Goal: Task Accomplishment & Management: Complete application form

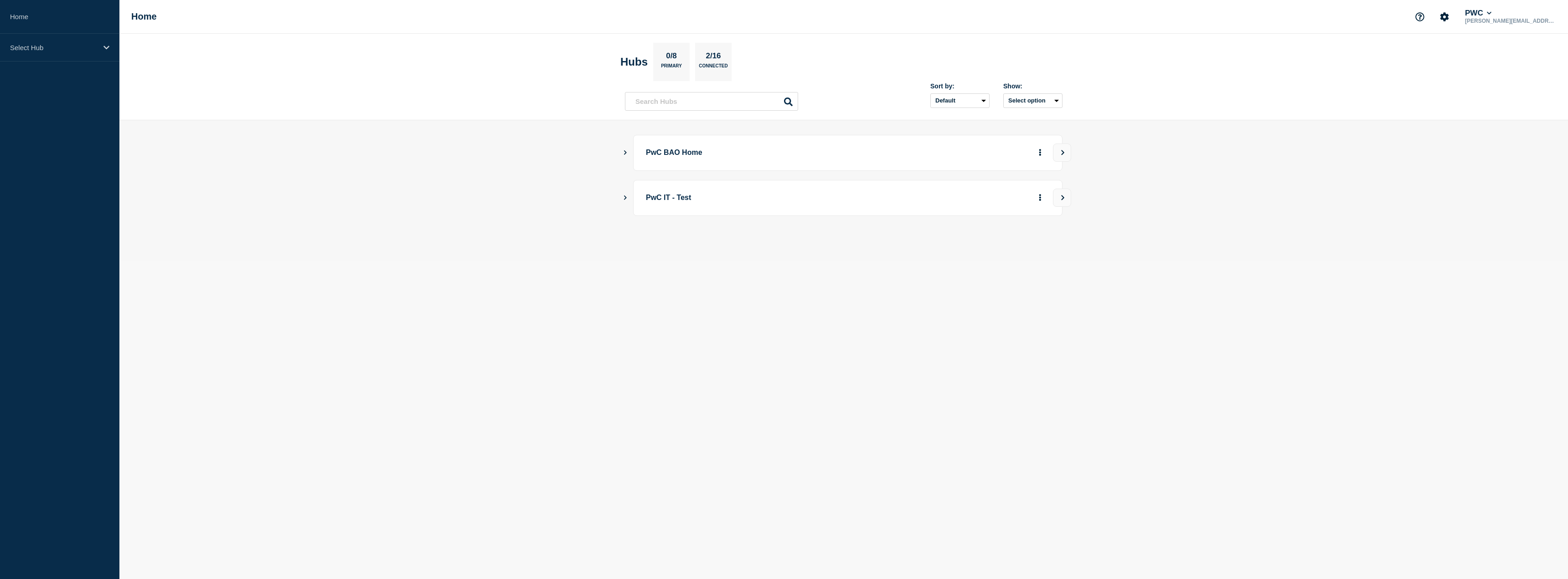
click at [673, 151] on p "PwC BAO Home" at bounding box center [772, 153] width 252 height 17
click at [623, 150] on button "Show Connected Hubs" at bounding box center [625, 153] width 4 height 7
click at [688, 199] on p "PwC US Tax" at bounding box center [729, 199] width 143 height 18
click at [1023, 205] on button "See overview" at bounding box center [1008, 199] width 48 height 18
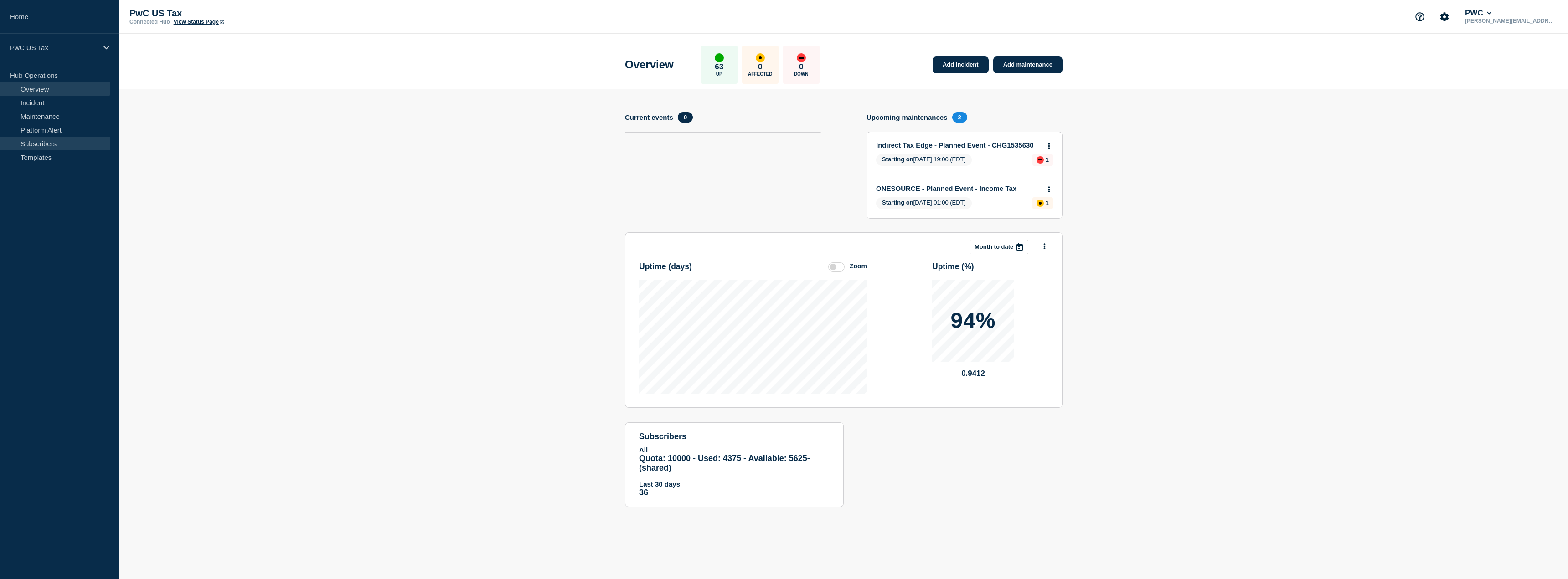
click at [40, 144] on link "Subscribers" at bounding box center [55, 144] width 110 height 13
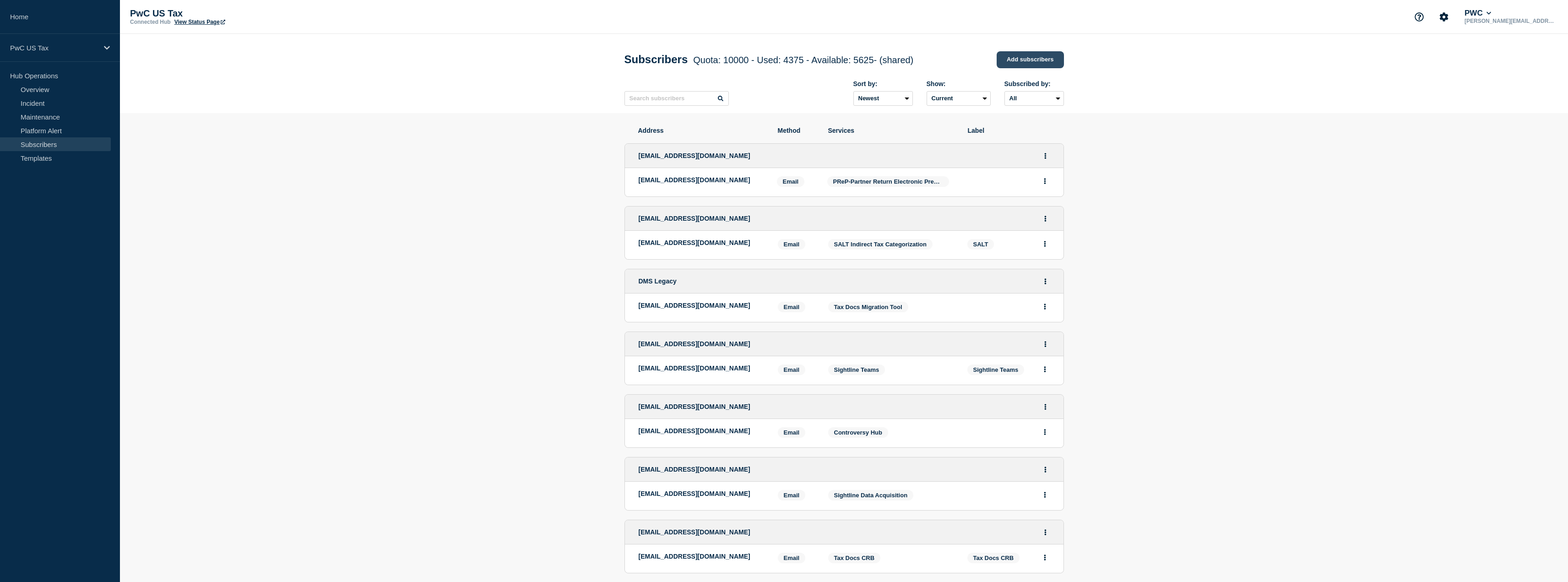
click at [1025, 62] on link "Add subscribers" at bounding box center [1030, 60] width 67 height 17
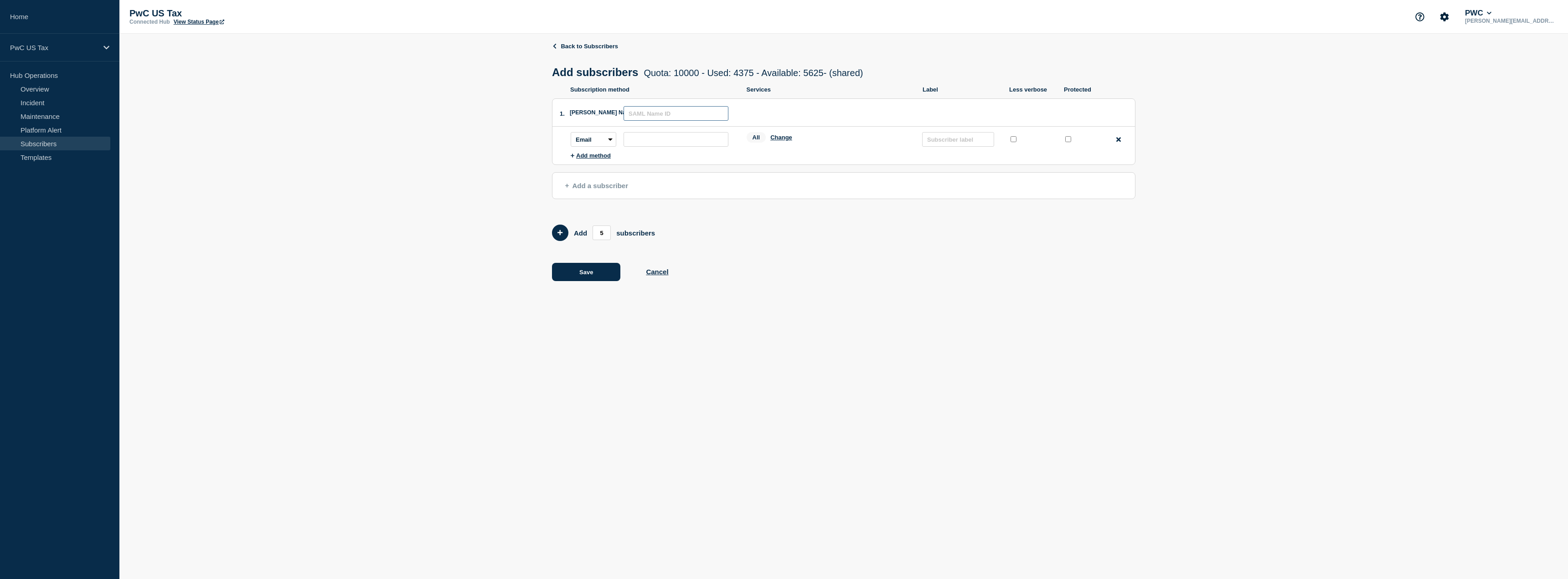
click at [651, 119] on input "text" at bounding box center [676, 113] width 105 height 15
type input "Customs AI Agent"
click at [637, 135] on input "subscription-address" at bounding box center [676, 139] width 105 height 15
paste input "[EMAIL_ADDRESS][DOMAIN_NAME]"
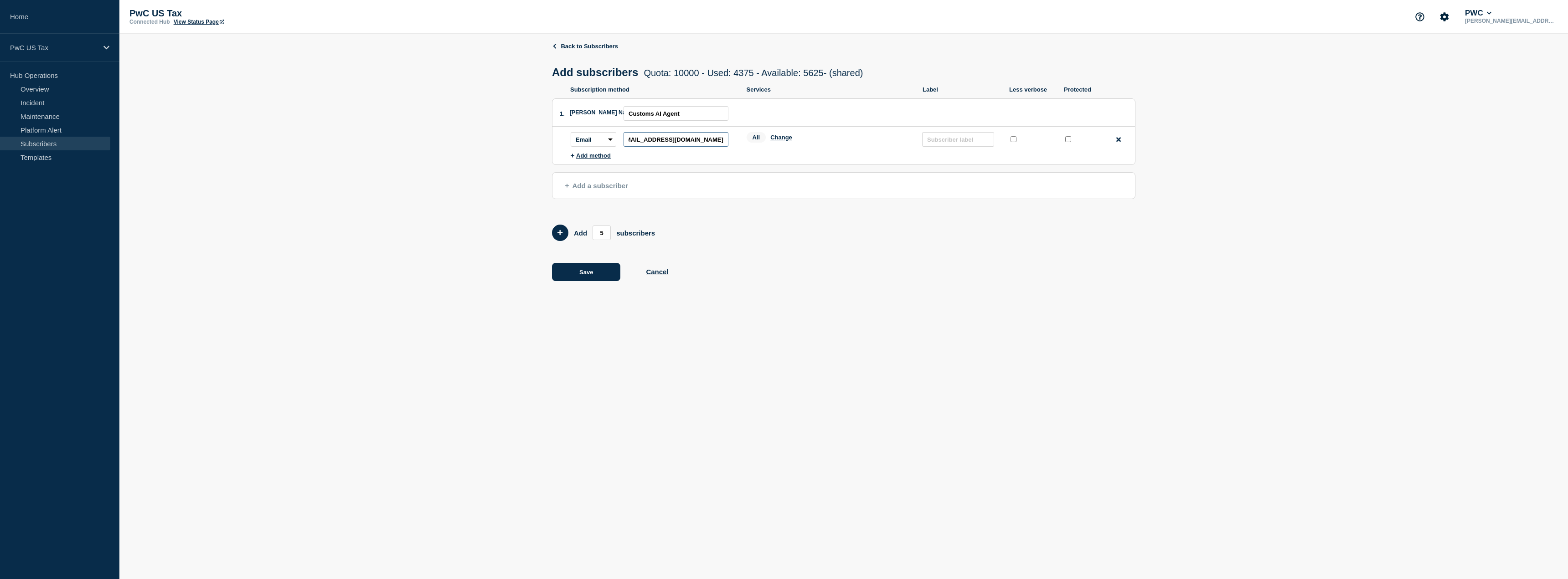
type input "[EMAIL_ADDRESS][DOMAIN_NAME]"
click at [941, 144] on input "text" at bounding box center [958, 139] width 72 height 15
type input "Customs AI Agent"
click at [623, 188] on span "Add a subscriber" at bounding box center [597, 185] width 63 height 8
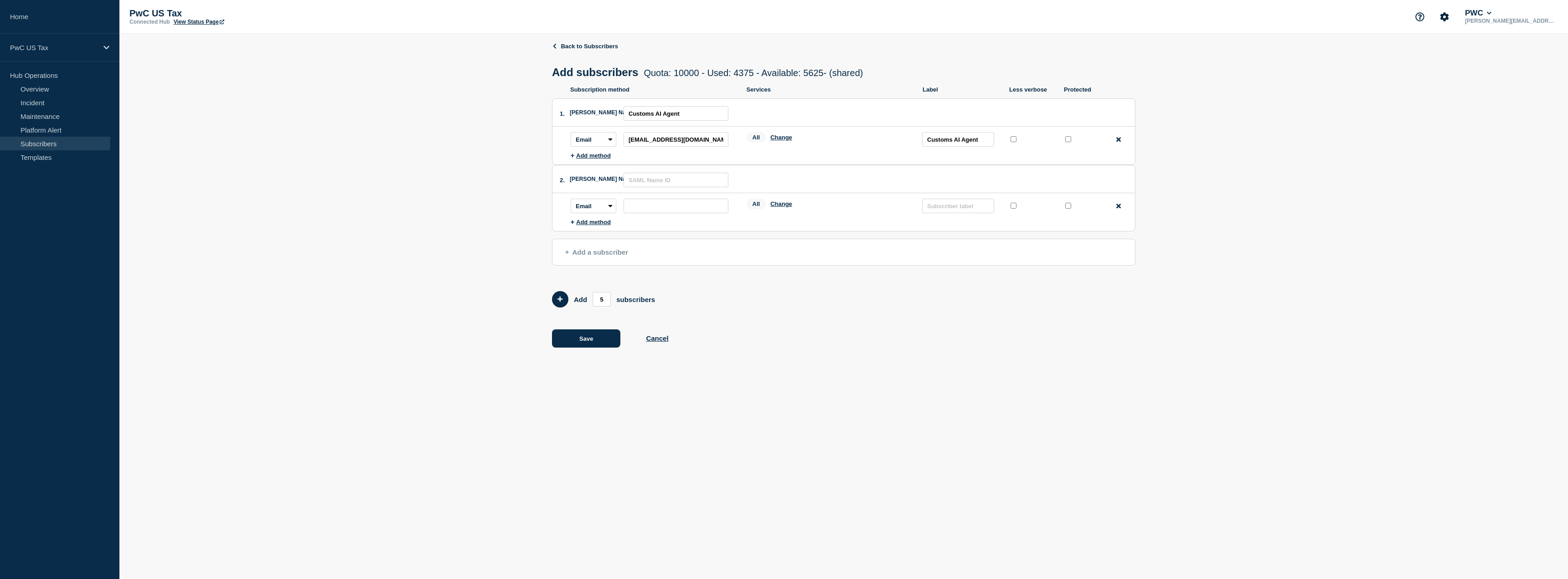
click at [1119, 207] on icon at bounding box center [1118, 206] width 4 height 4
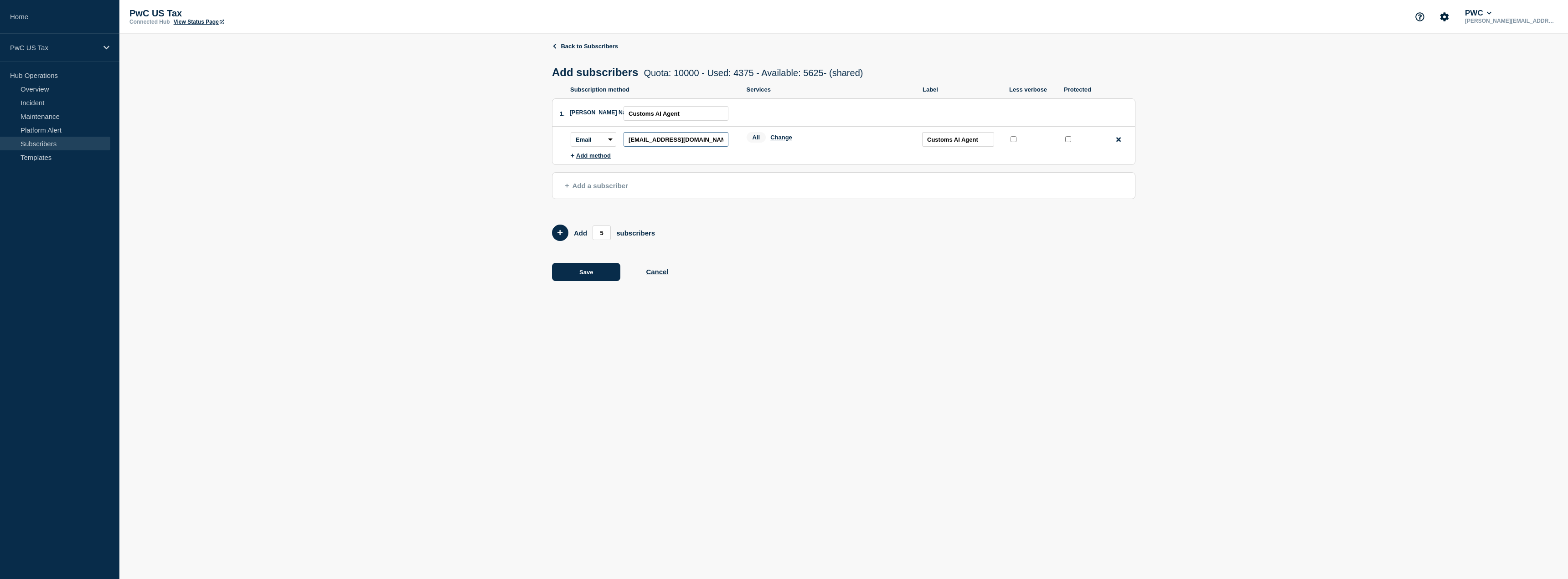
click at [677, 143] on input "[EMAIL_ADDRESS][DOMAIN_NAME]" at bounding box center [676, 139] width 105 height 15
click at [678, 144] on input "[EMAIL_ADDRESS][DOMAIN_NAME]" at bounding box center [676, 139] width 105 height 15
click at [679, 144] on input "[EMAIL_ADDRESS][DOMAIN_NAME]" at bounding box center [676, 139] width 105 height 15
click at [680, 144] on input "[EMAIL_ADDRESS][DOMAIN_NAME]" at bounding box center [676, 139] width 105 height 15
click at [682, 144] on input "[EMAIL_ADDRESS][DOMAIN_NAME]" at bounding box center [676, 139] width 105 height 15
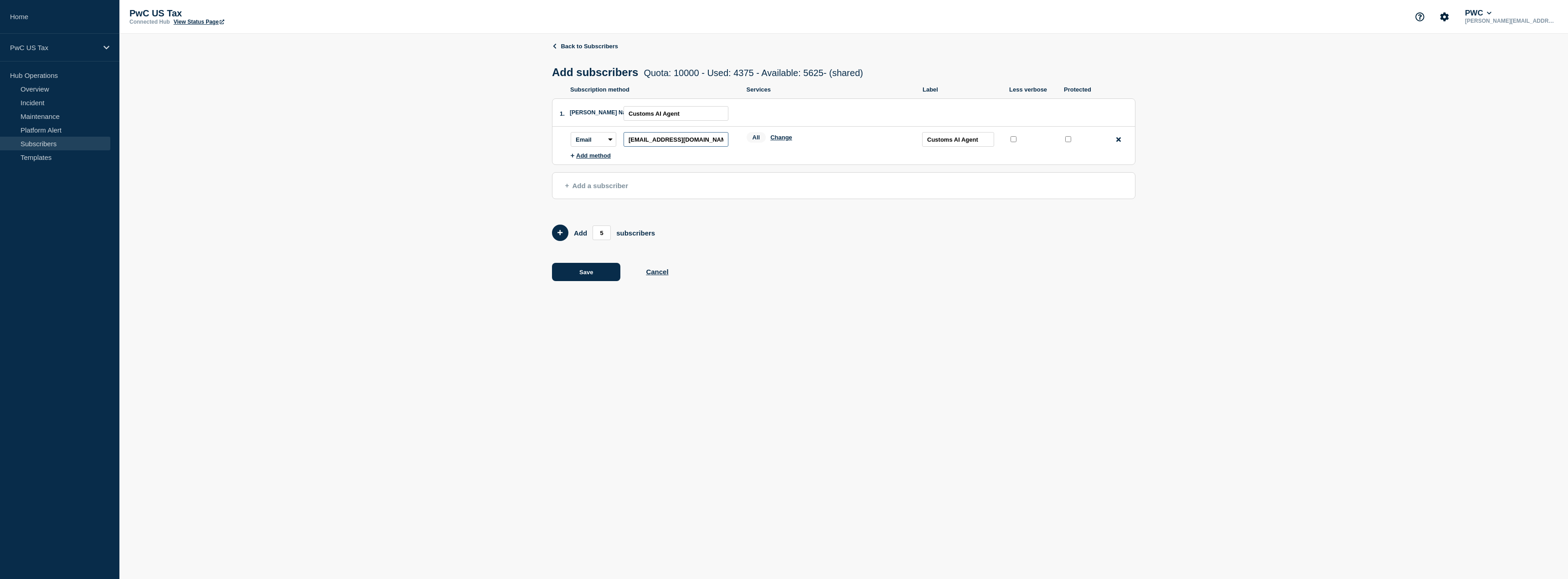
click at [682, 144] on input "[EMAIL_ADDRESS][DOMAIN_NAME]" at bounding box center [676, 139] width 105 height 15
click at [449, 137] on div "Back to Subscribers Add subscribers Quota: 10000 - Used: 4375 - Available: 5625…" at bounding box center [844, 168] width 1449 height 269
drag, startPoint x: 565, startPoint y: 51, endPoint x: 570, endPoint y: 46, distance: 7.1
click at [565, 50] on header "Back to Subscribers Add subscribers Quota: 10000 - Used: 4375 - Available: 5625…" at bounding box center [844, 64] width 584 height 43
click at [571, 44] on link "Back to Subscribers" at bounding box center [585, 46] width 66 height 7
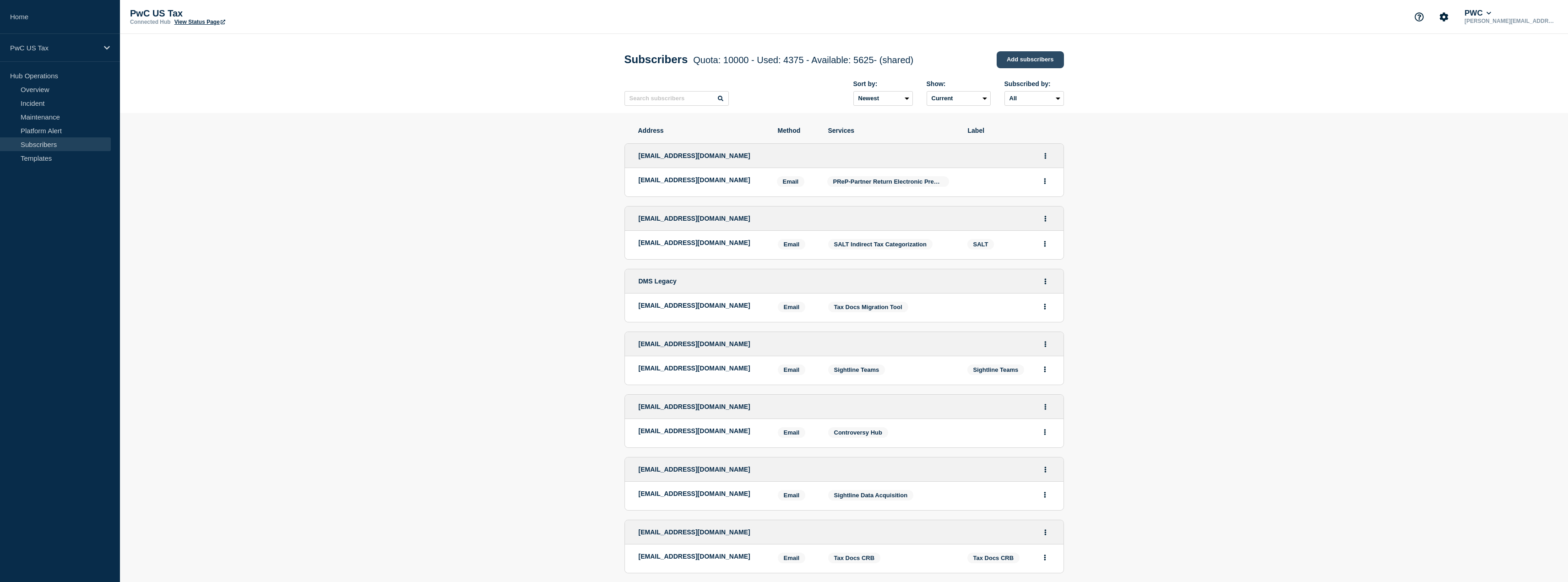
click at [1031, 56] on link "Add subscribers" at bounding box center [1030, 60] width 67 height 17
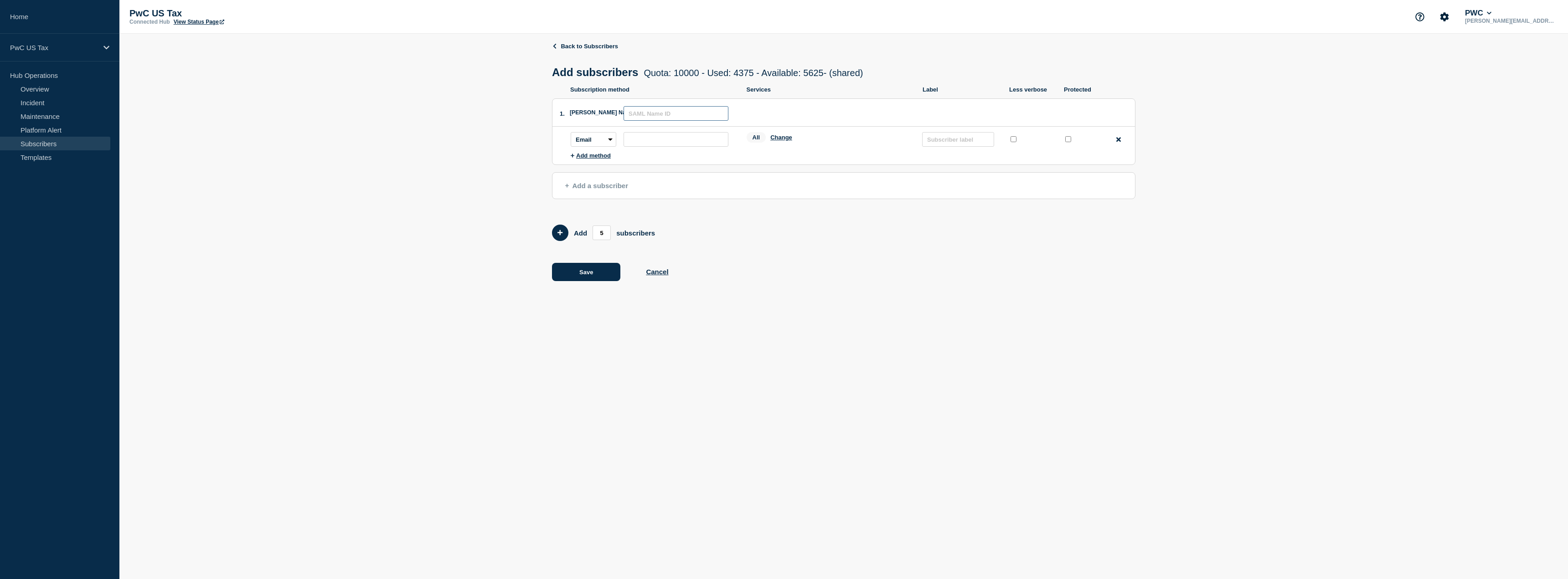
click at [662, 115] on input "text" at bounding box center [676, 113] width 105 height 15
paste input "us_it_ops_tax_app_support_customs_ai_agent"
type input "us_it_ops_tax_app_support_customs_ai_agent"
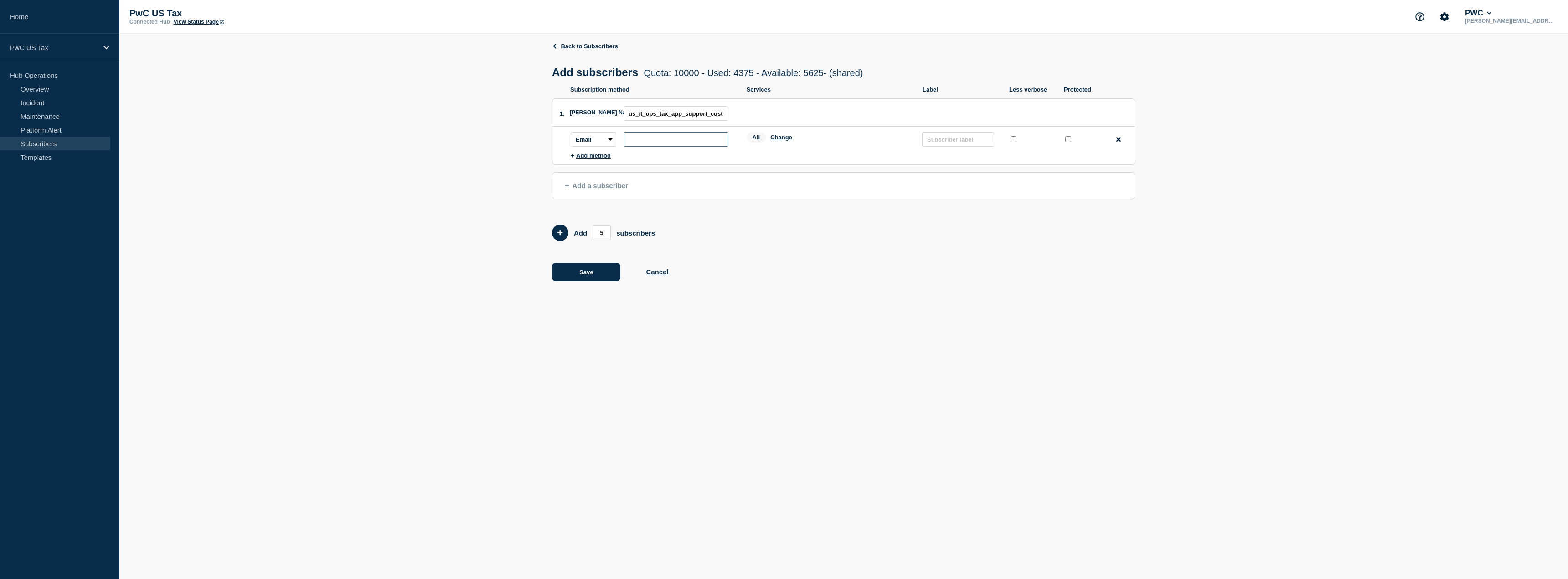
click at [672, 139] on input "subscription-address" at bounding box center [676, 139] width 105 height 15
paste input "us_it_ops_tax_app_support_customs_ai_agent"
type input "[EMAIL_ADDRESS][DOMAIN_NAME]"
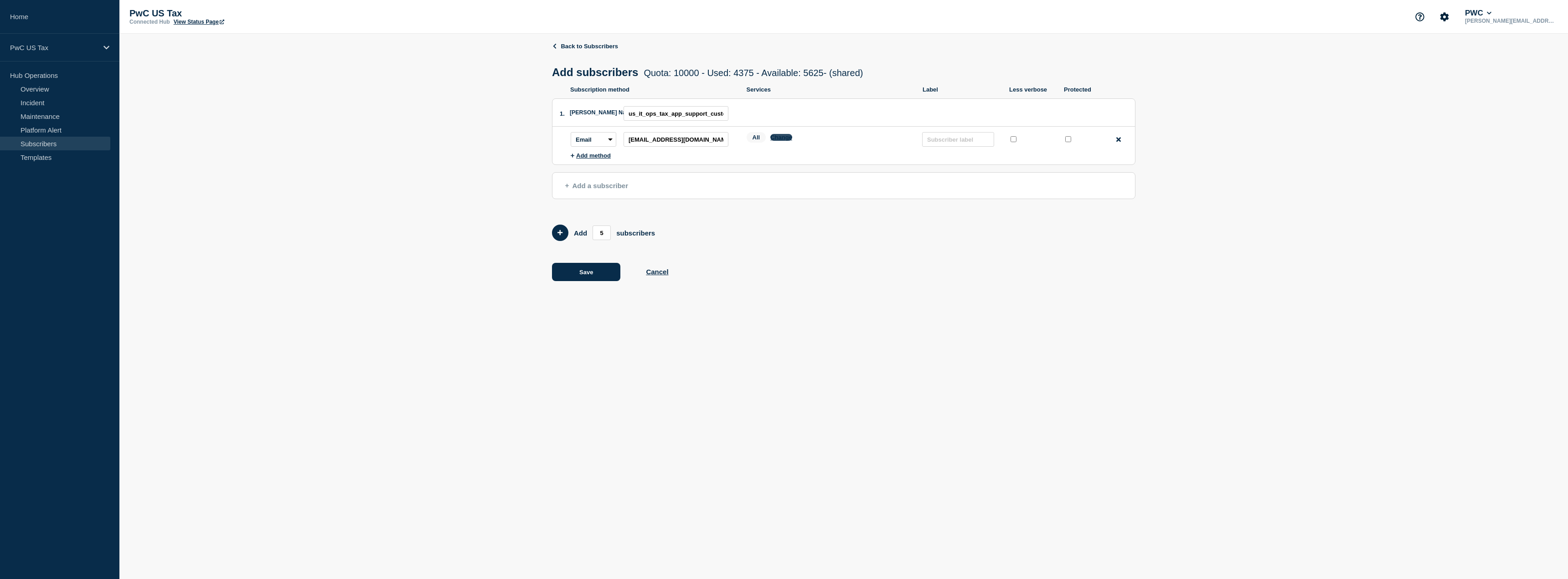
click at [785, 138] on button "Change" at bounding box center [782, 137] width 22 height 7
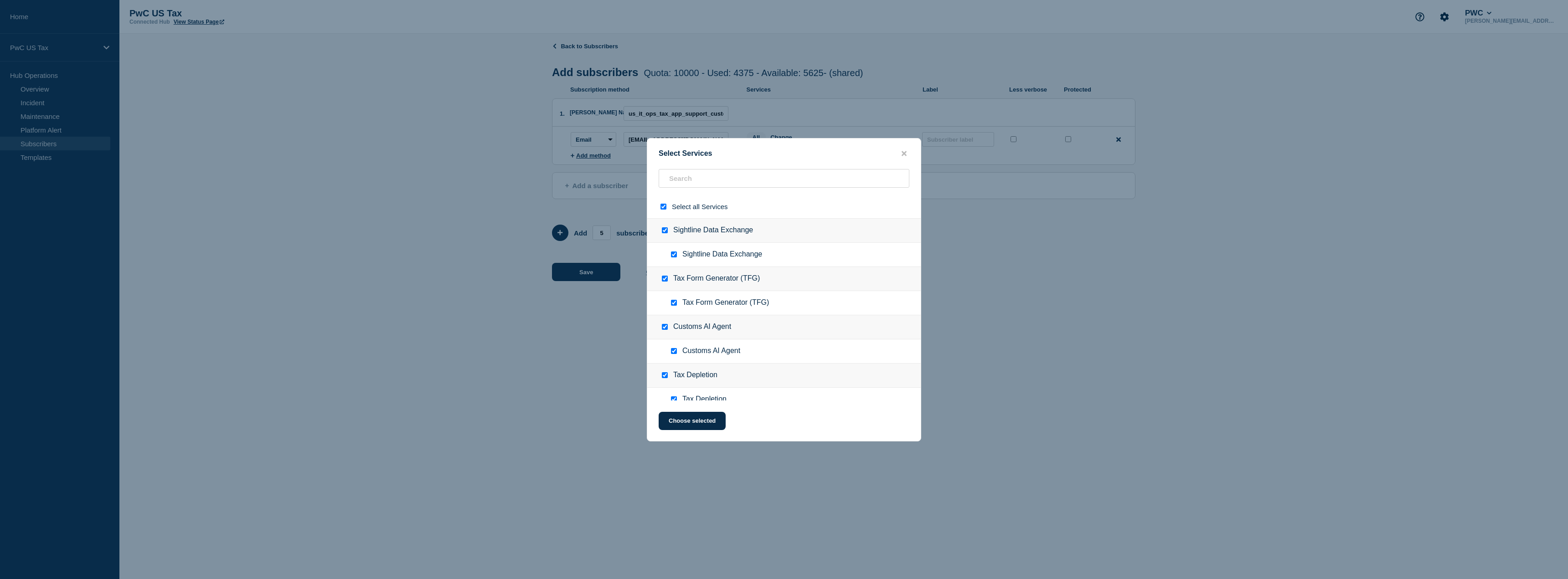
click at [663, 206] on input "select all checkbox" at bounding box center [663, 207] width 6 height 6
checkbox input "false"
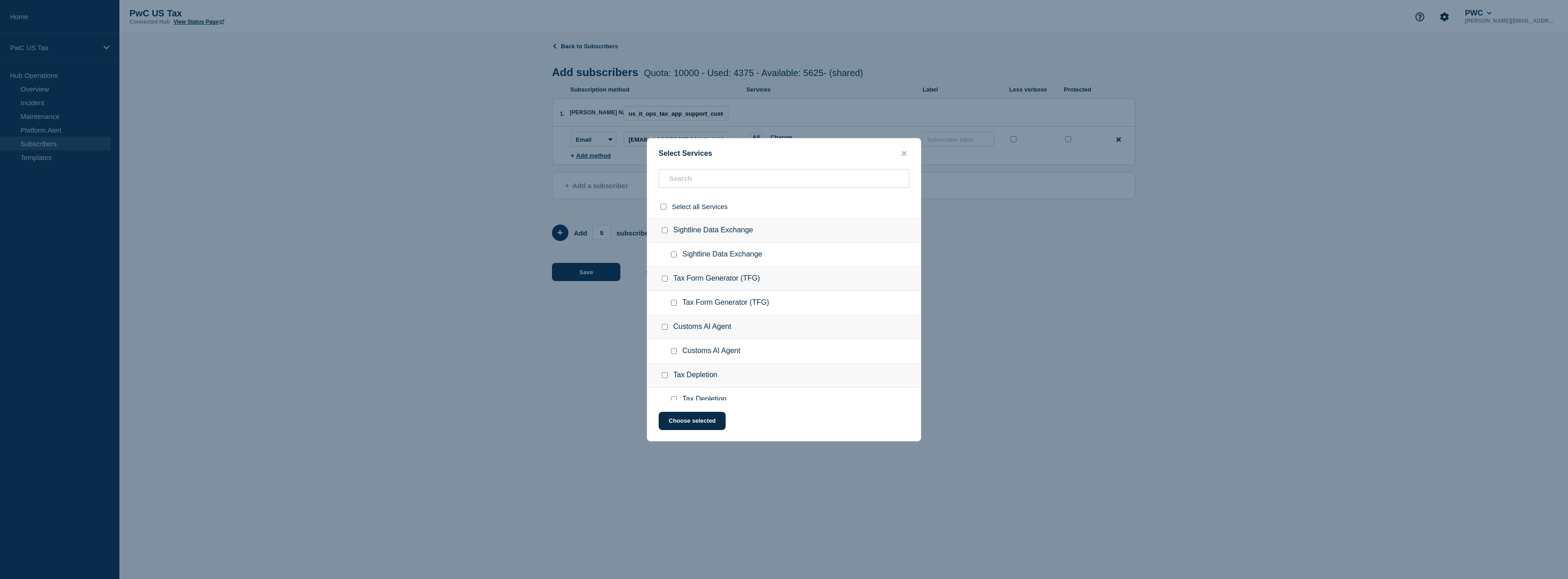
checkbox input "false"
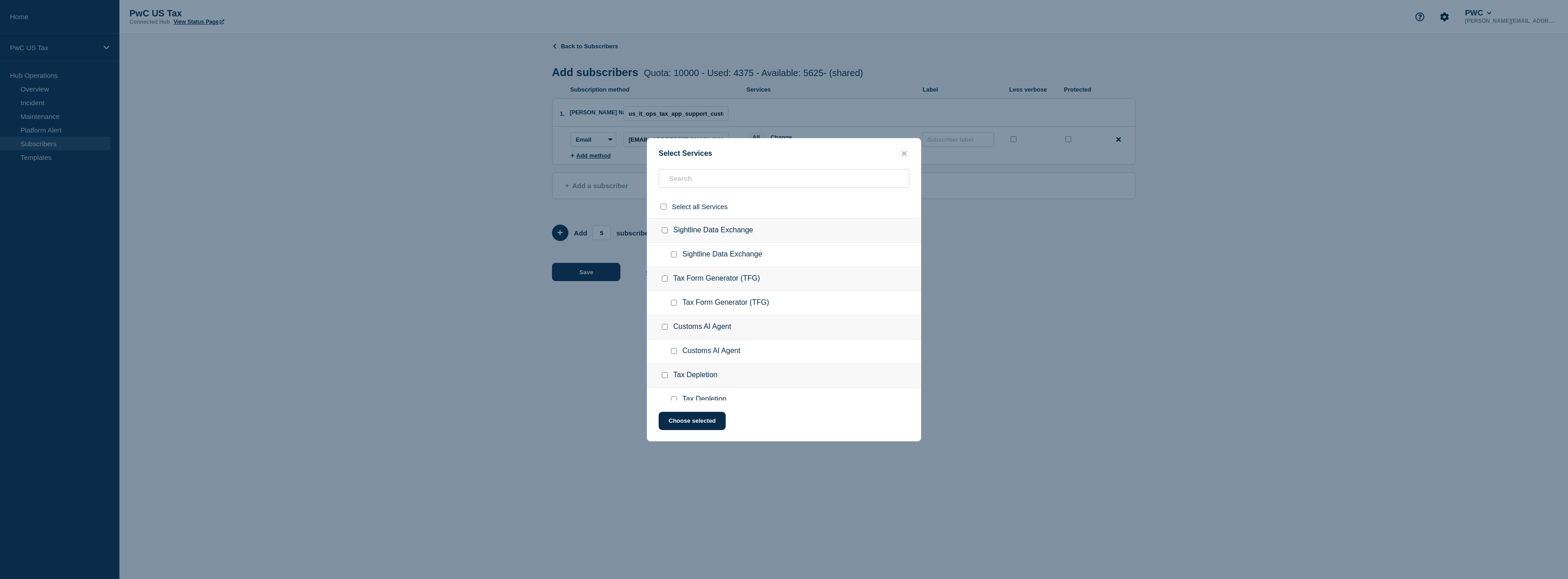
checkbox input "false"
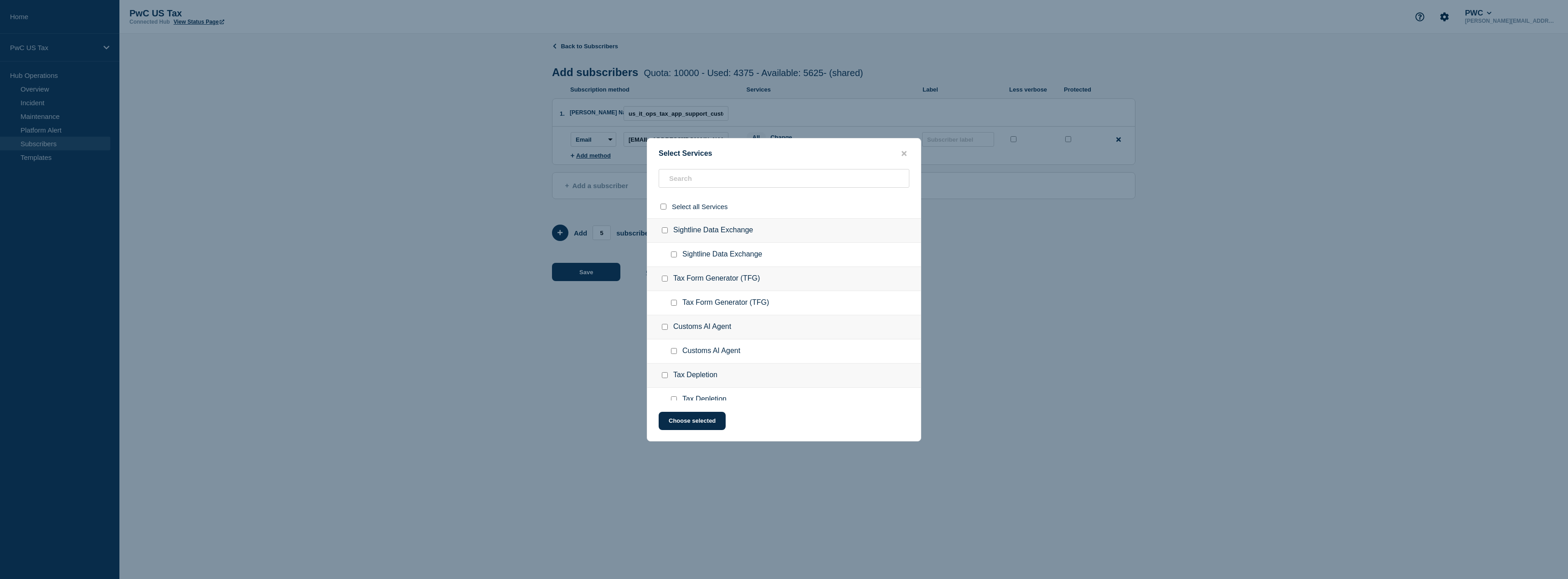
checkbox input "false"
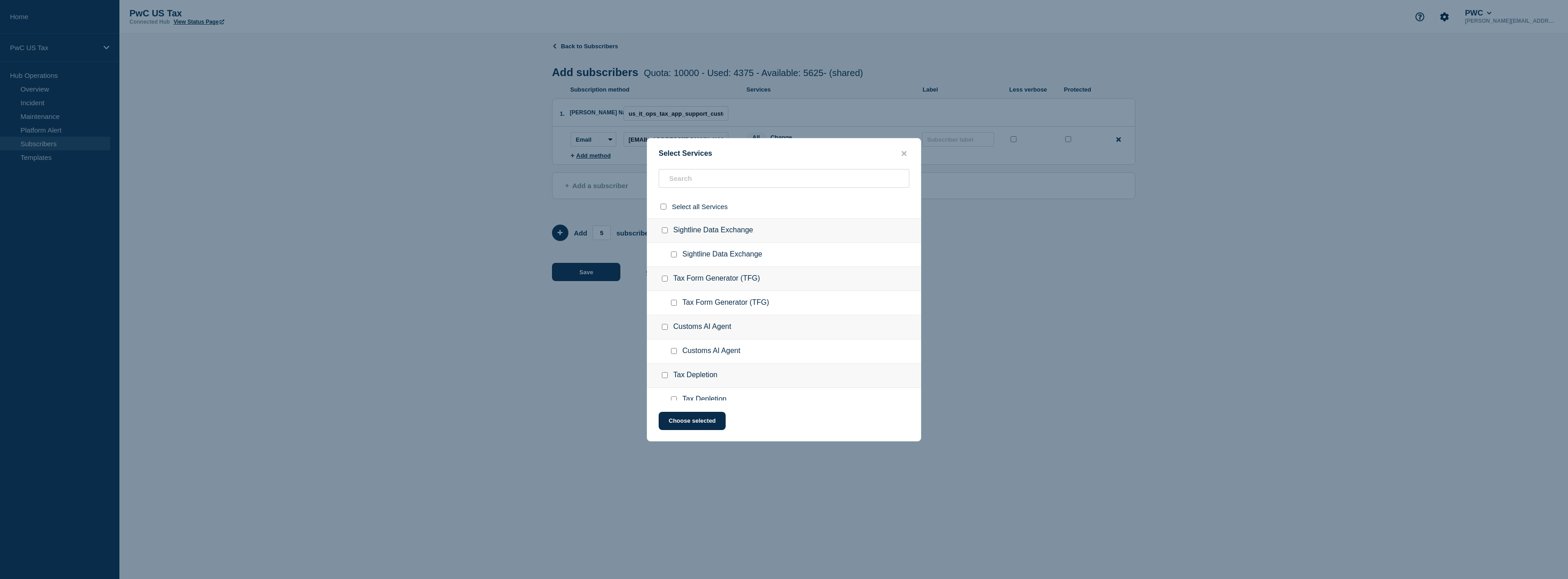
checkbox input "false"
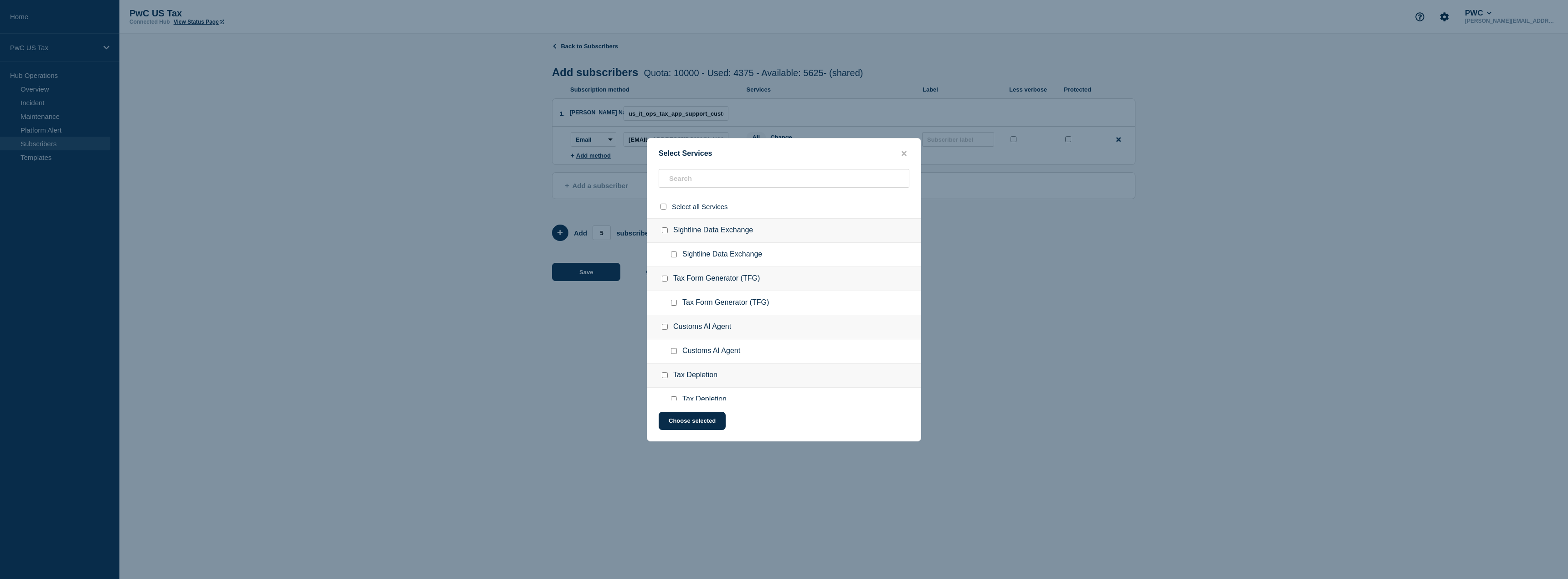
checkbox input "false"
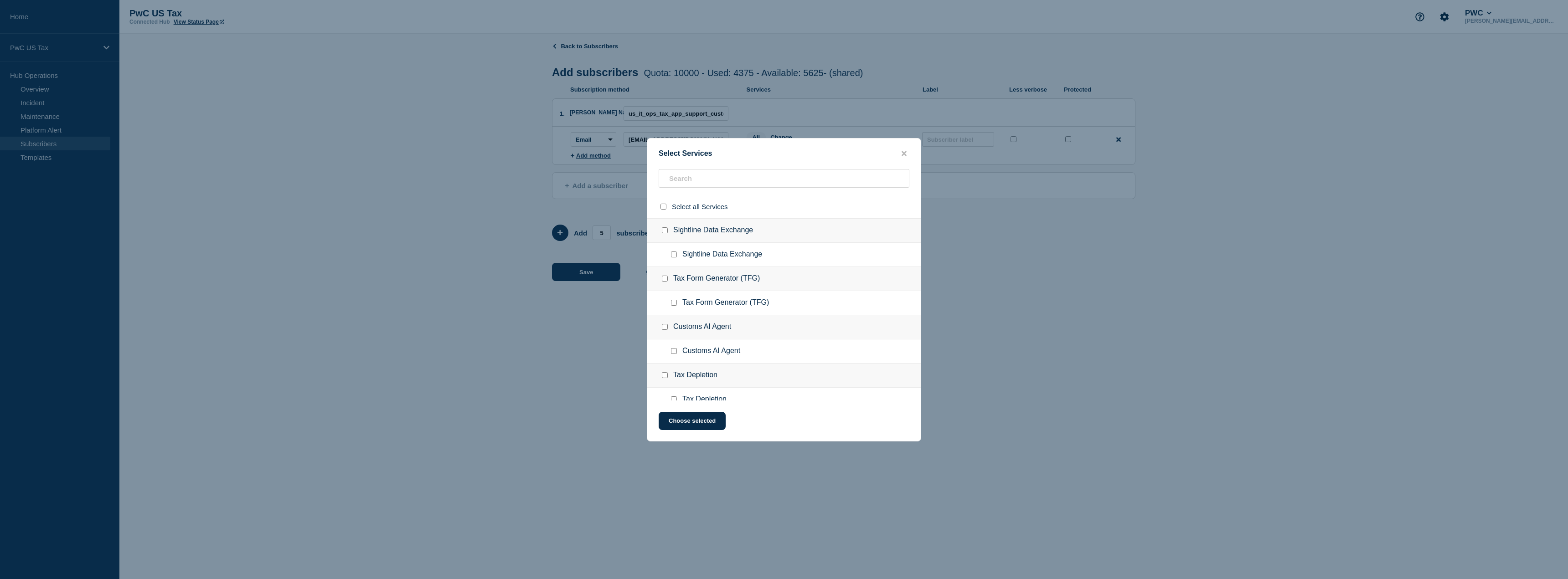
checkbox input "false"
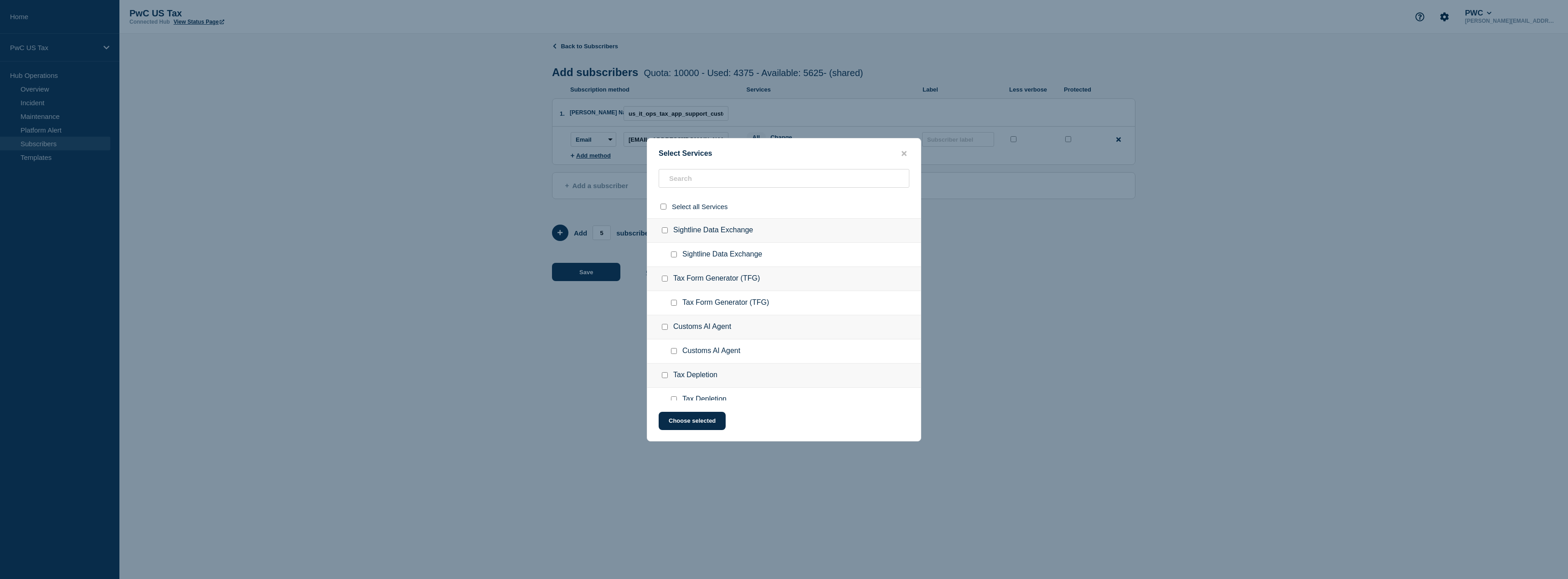
checkbox input "false"
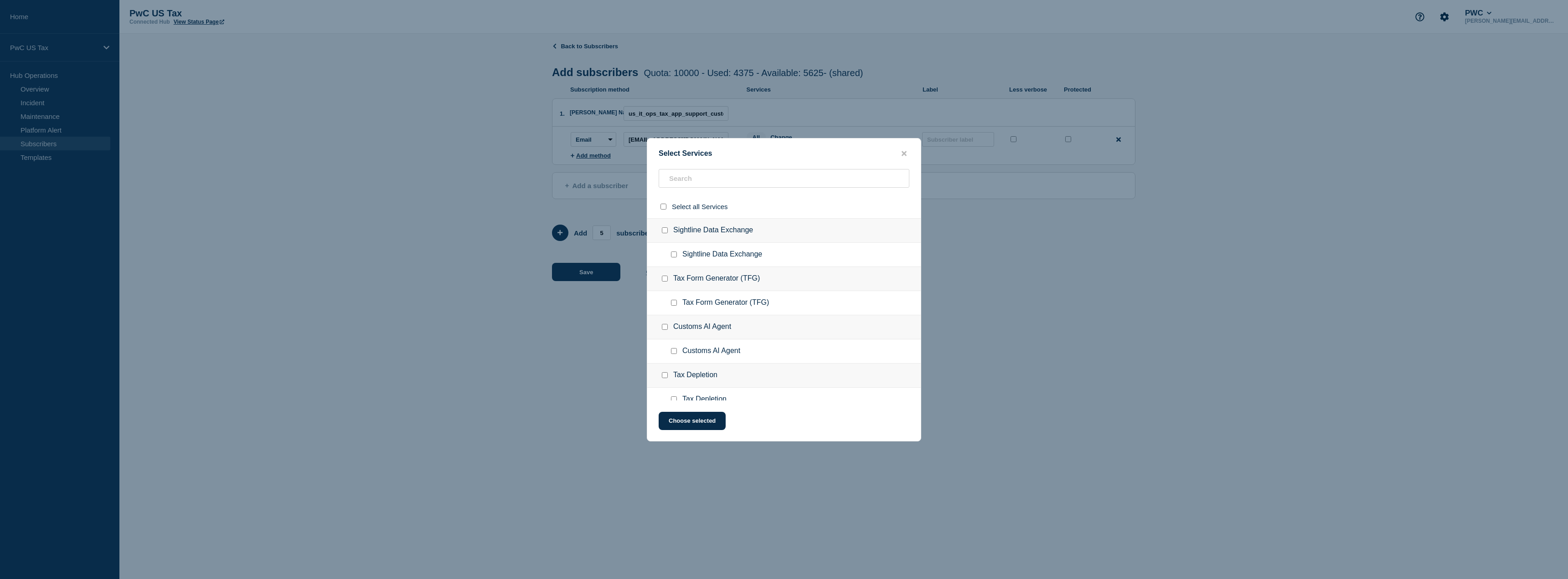
checkbox input "false"
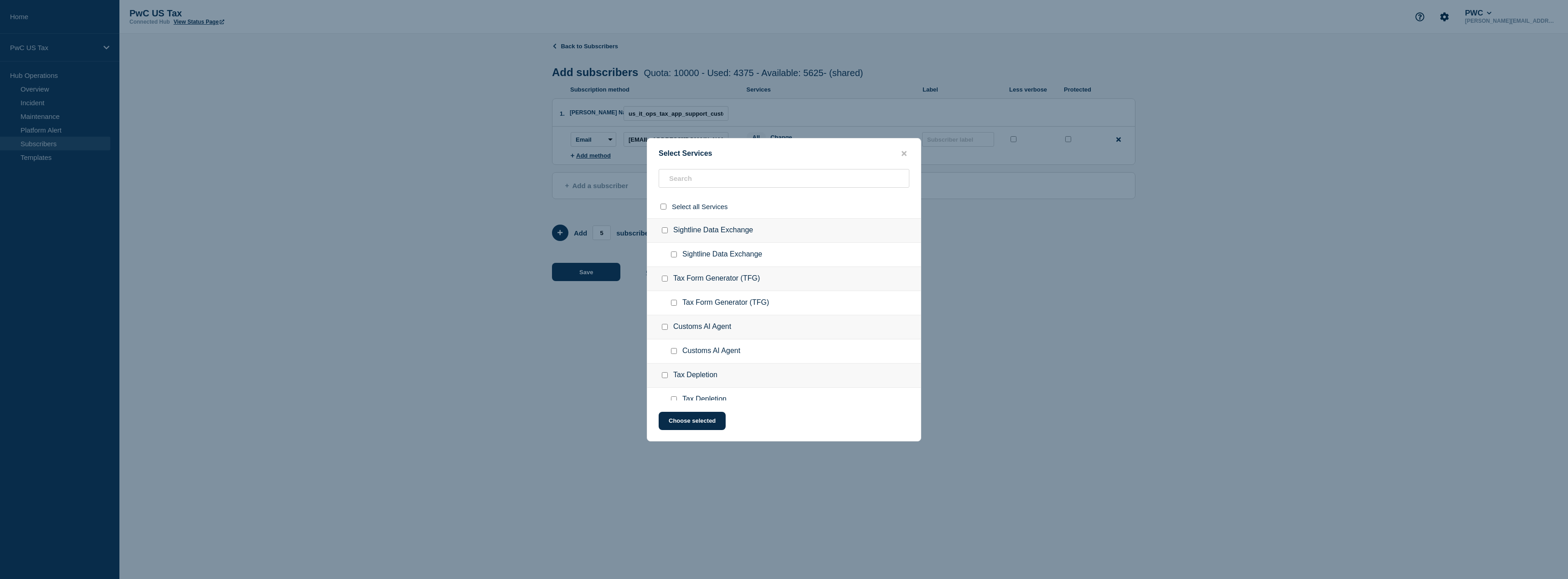
checkbox input "false"
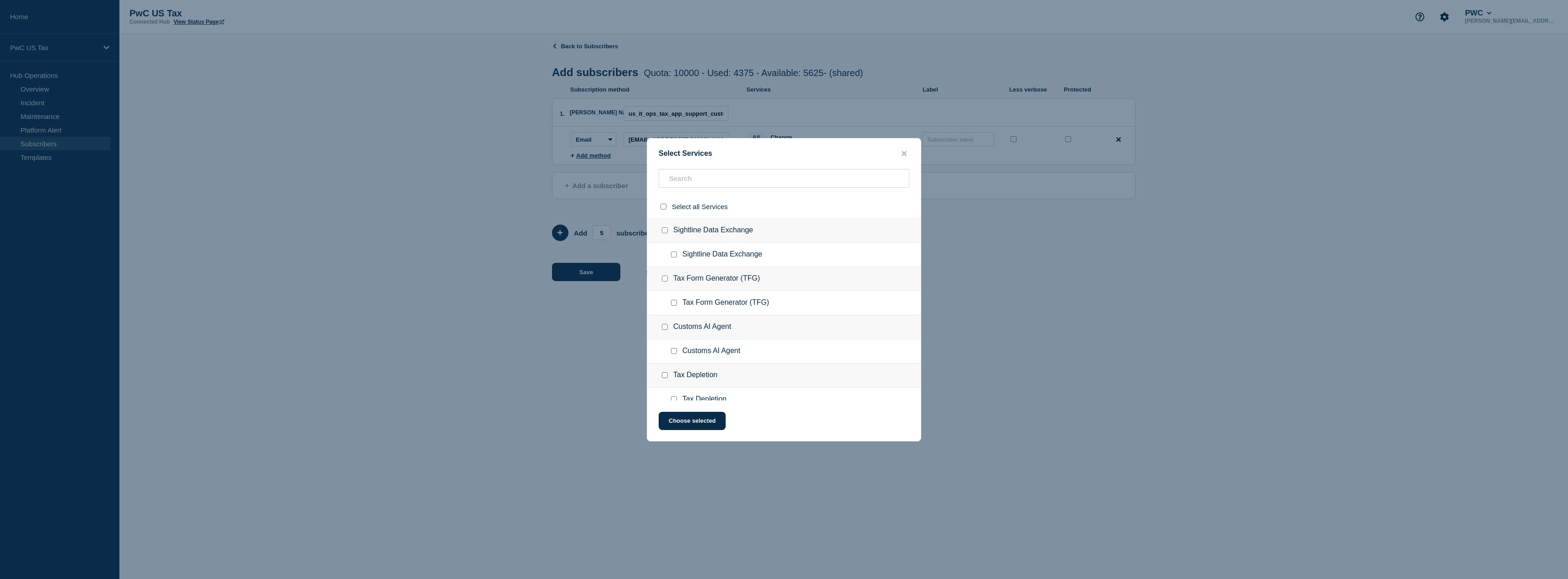
checkbox input "false"
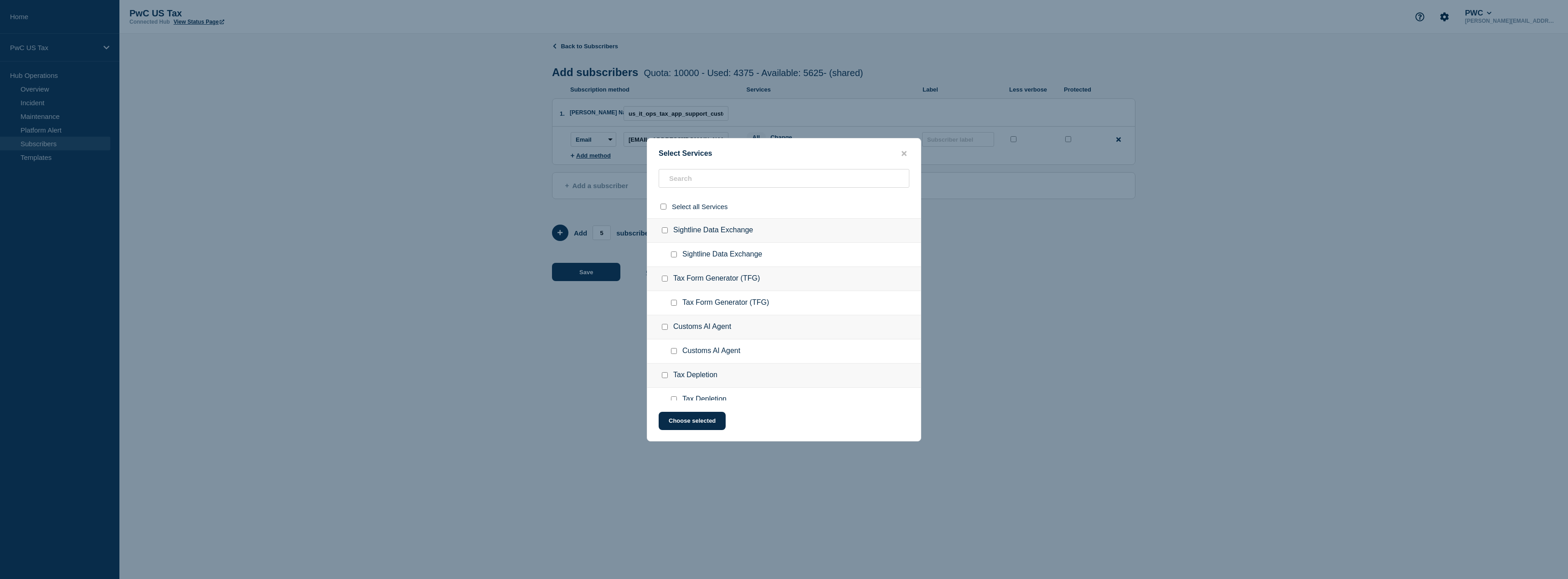
checkbox input "false"
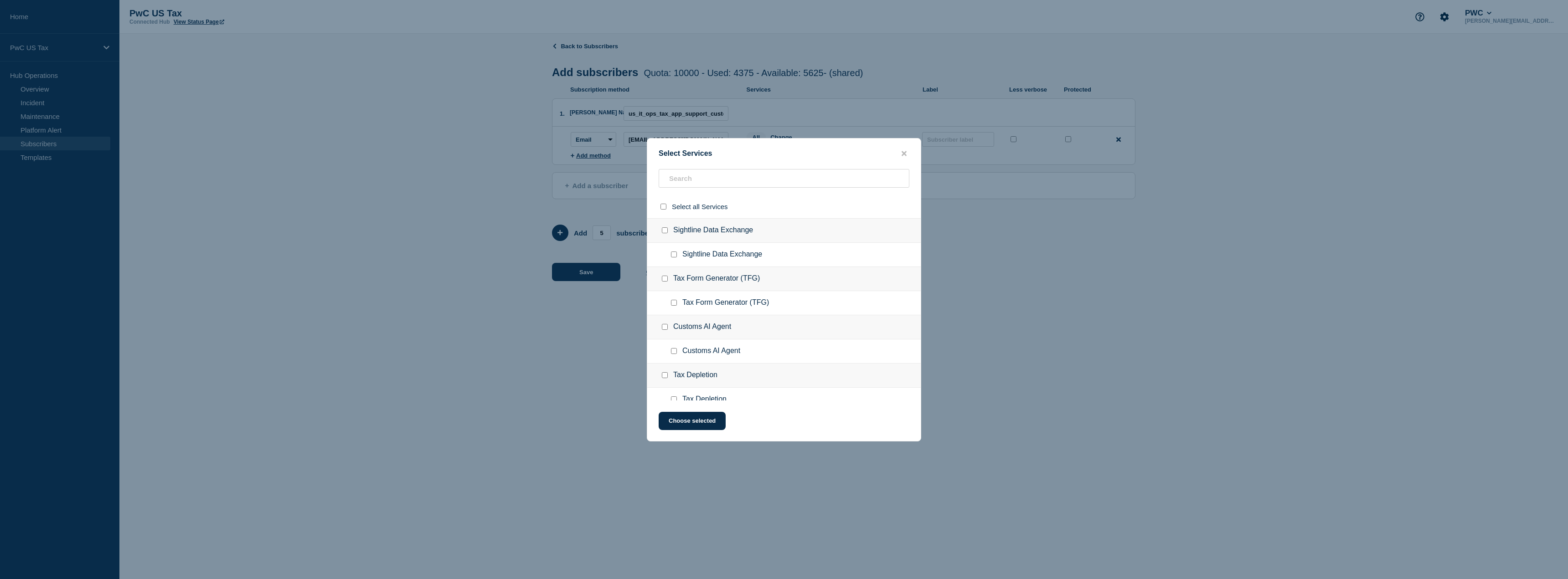
checkbox input "false"
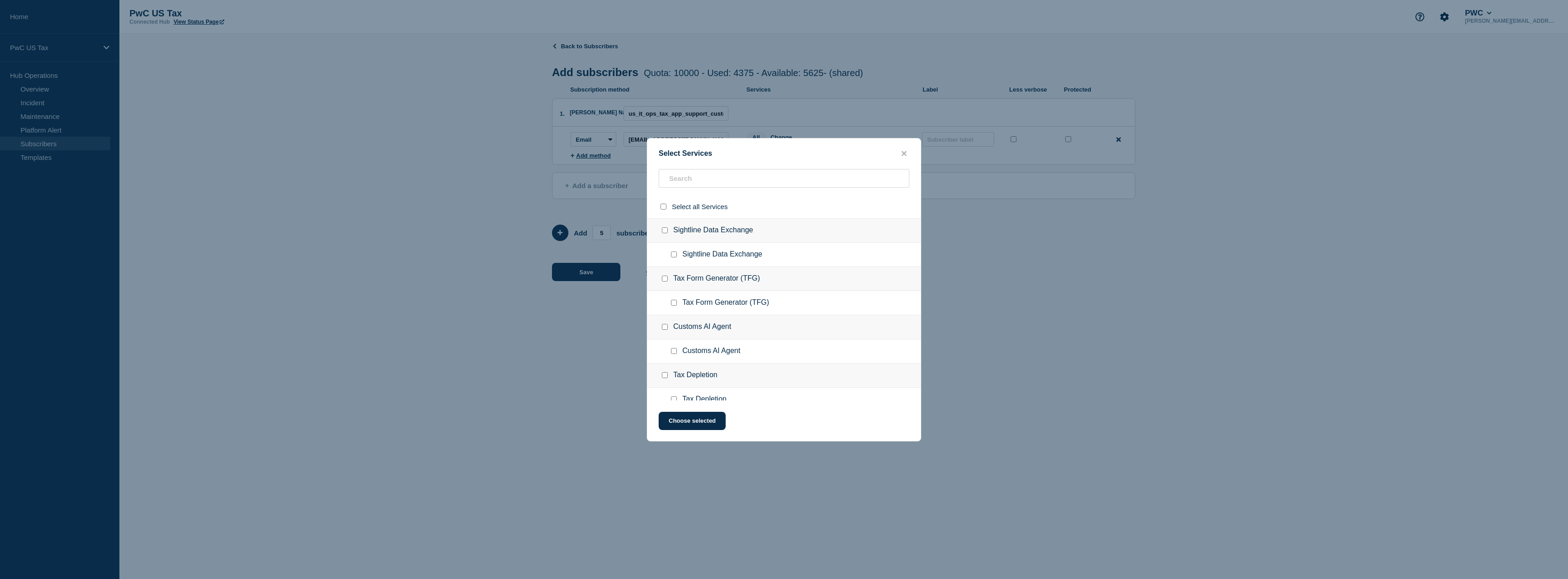
checkbox input "false"
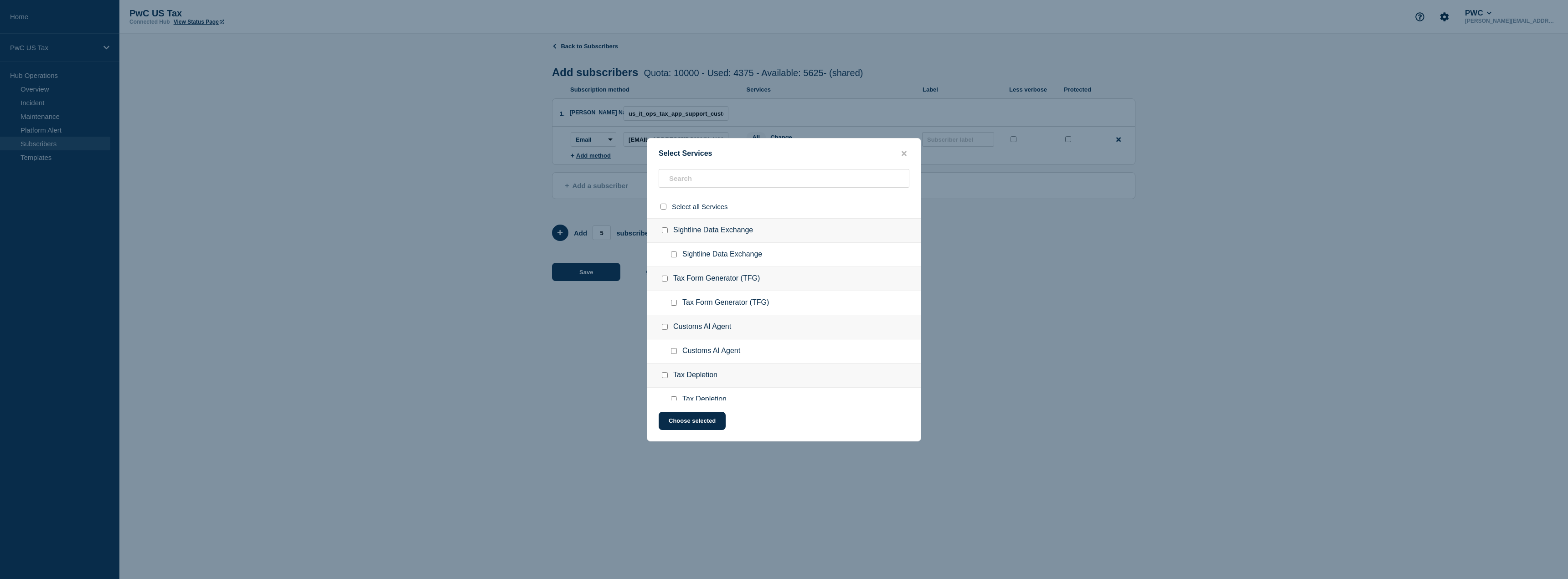
checkbox input "false"
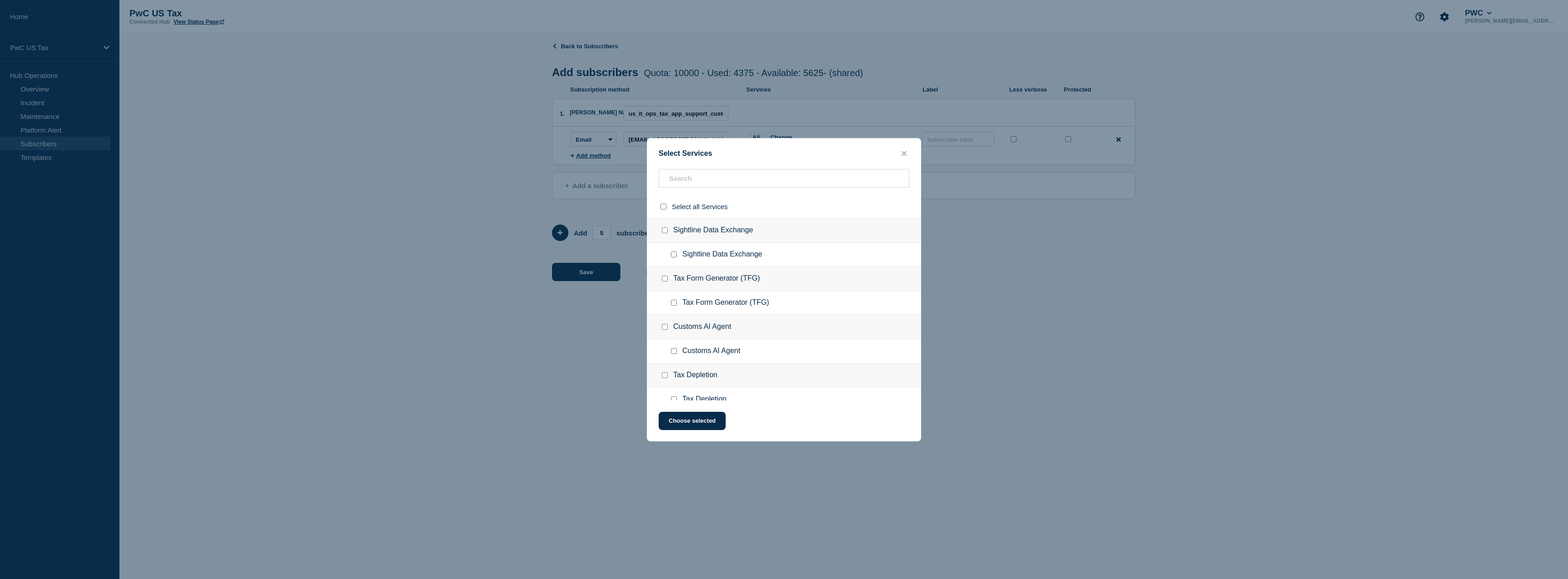
checkbox input "false"
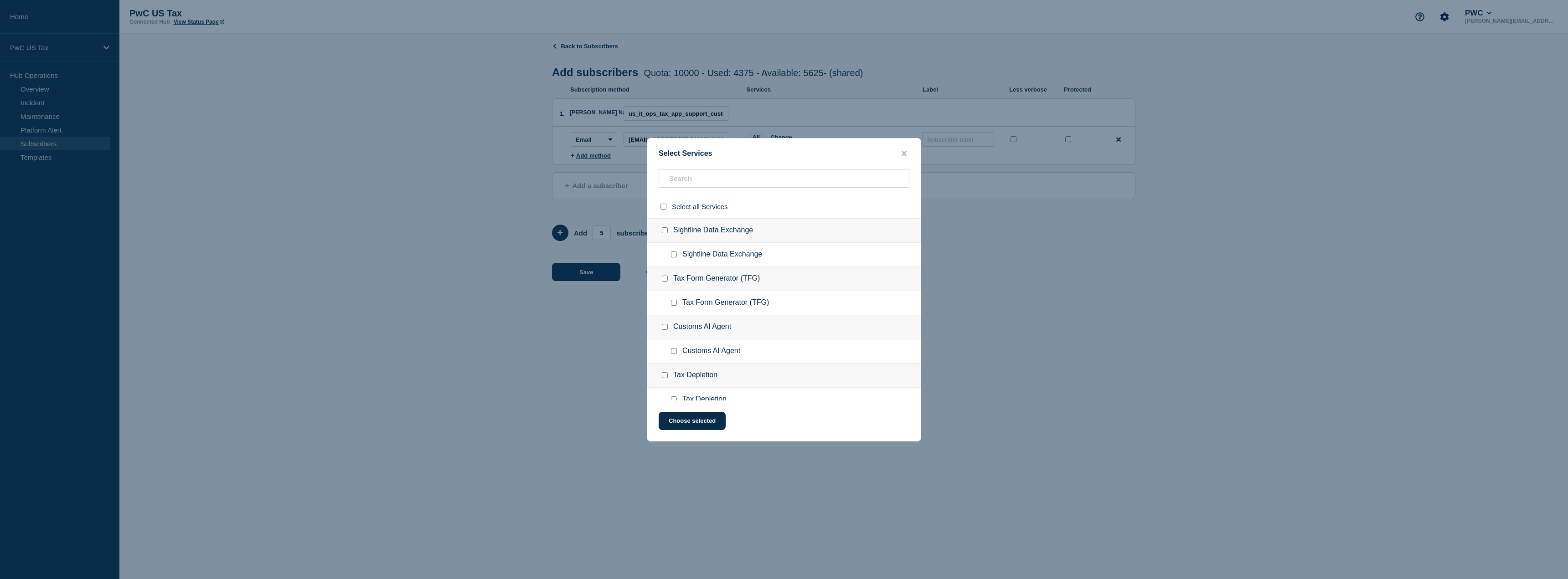
checkbox input "false"
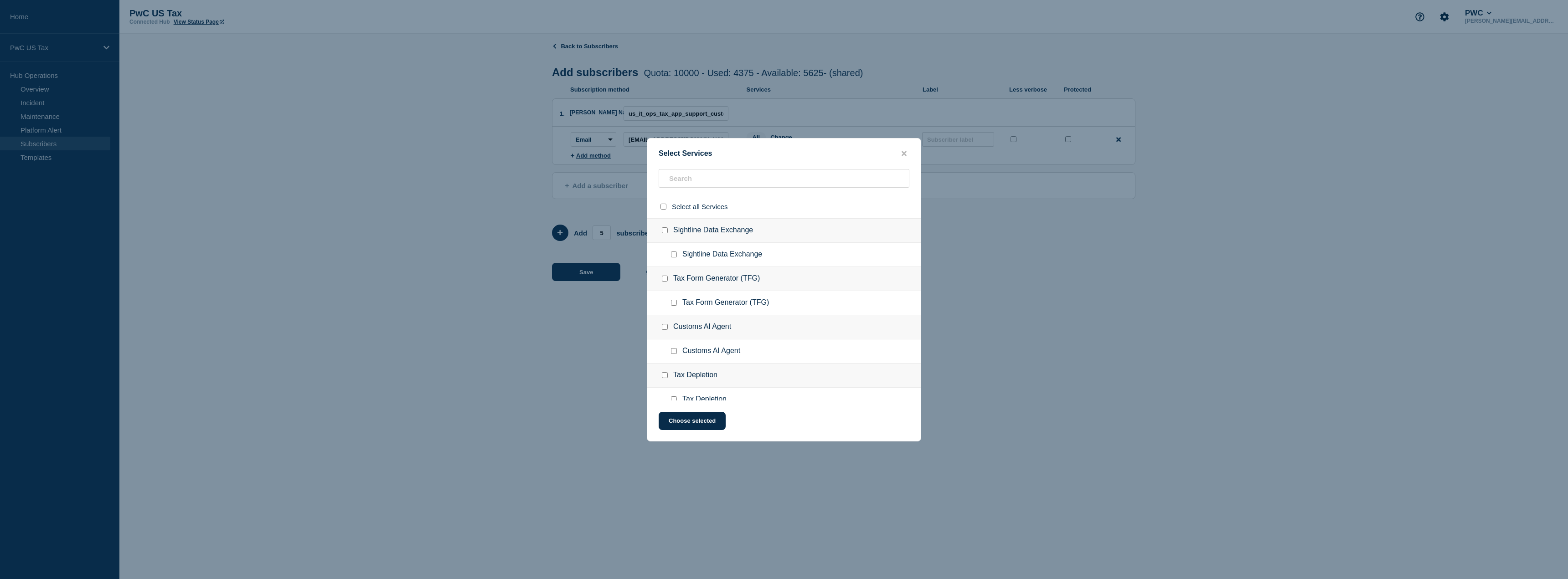
checkbox input "false"
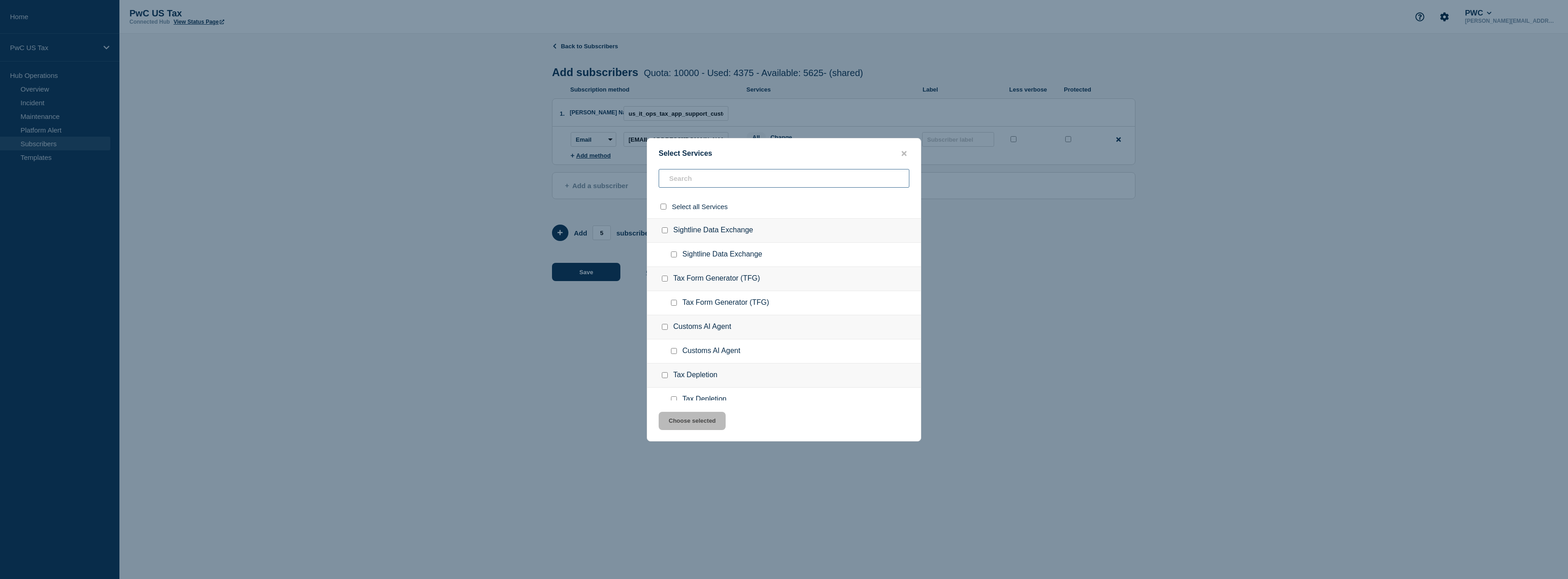
click at [695, 178] on input "text" at bounding box center [784, 178] width 251 height 19
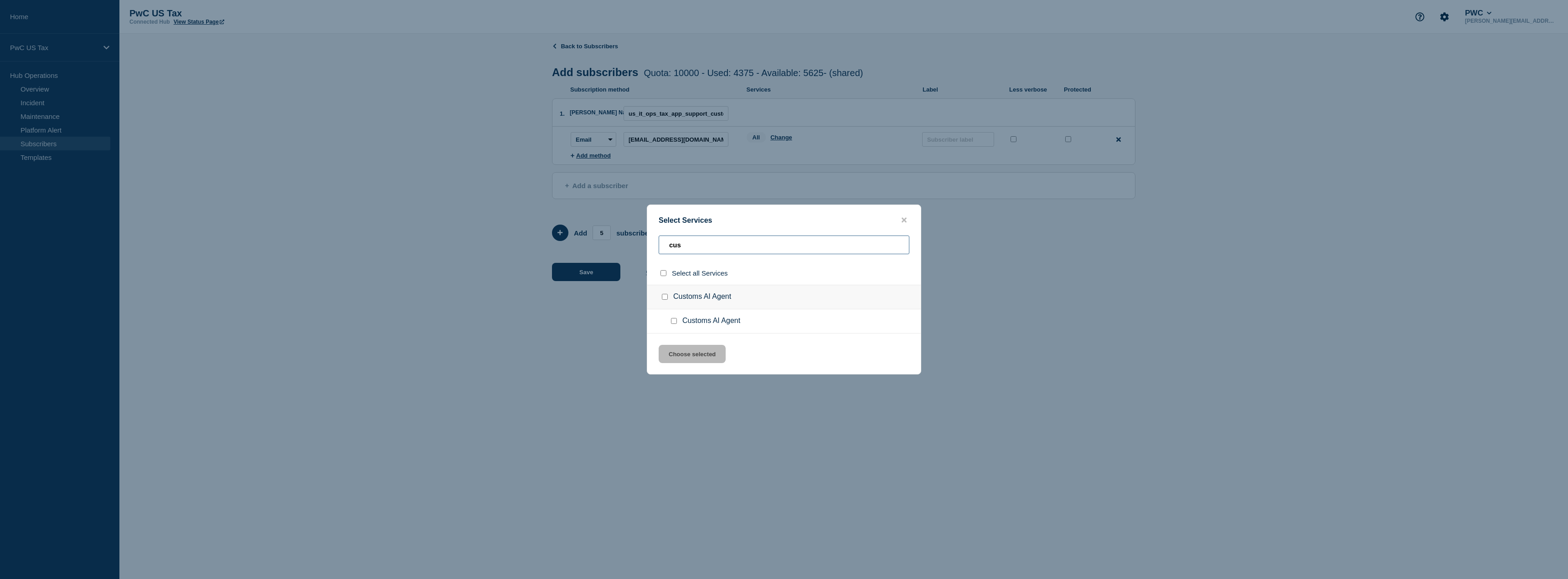
type input "cus"
click at [667, 296] on input "Customs AI Agent checkbox" at bounding box center [665, 297] width 6 height 6
checkbox input "true"
click at [708, 352] on button "Choose selected" at bounding box center [692, 354] width 67 height 18
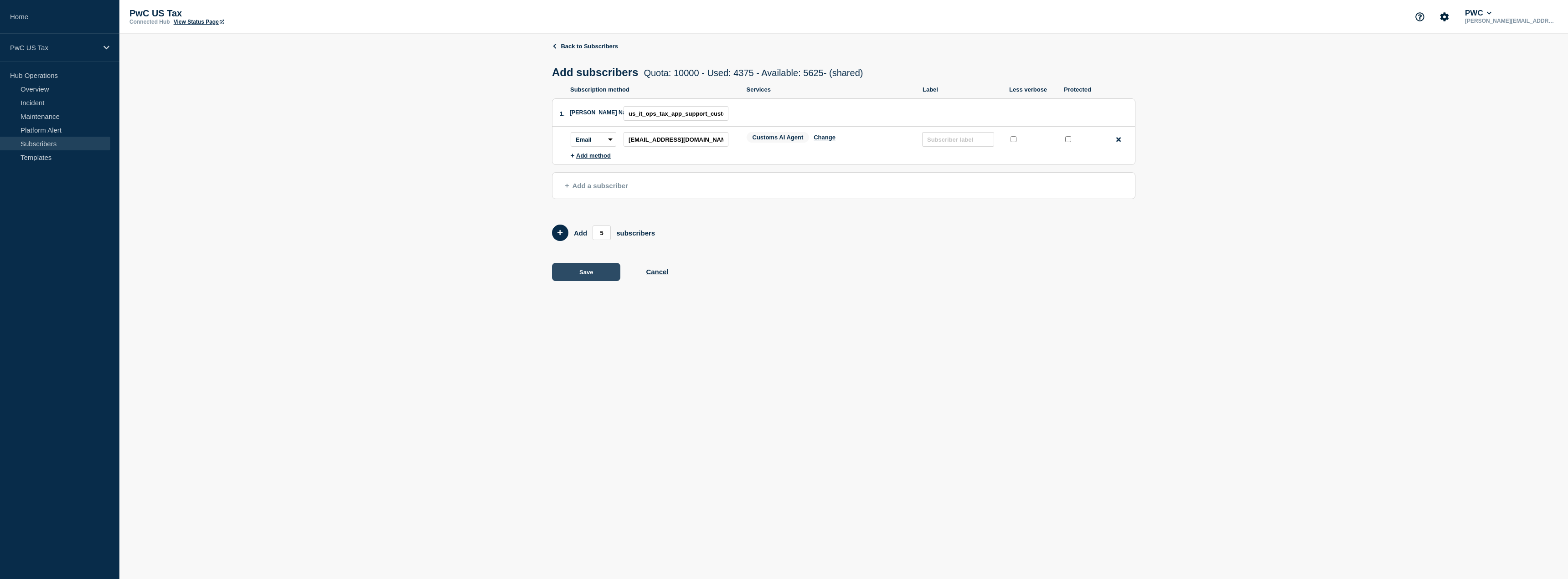
click at [583, 280] on button "Save" at bounding box center [586, 272] width 68 height 18
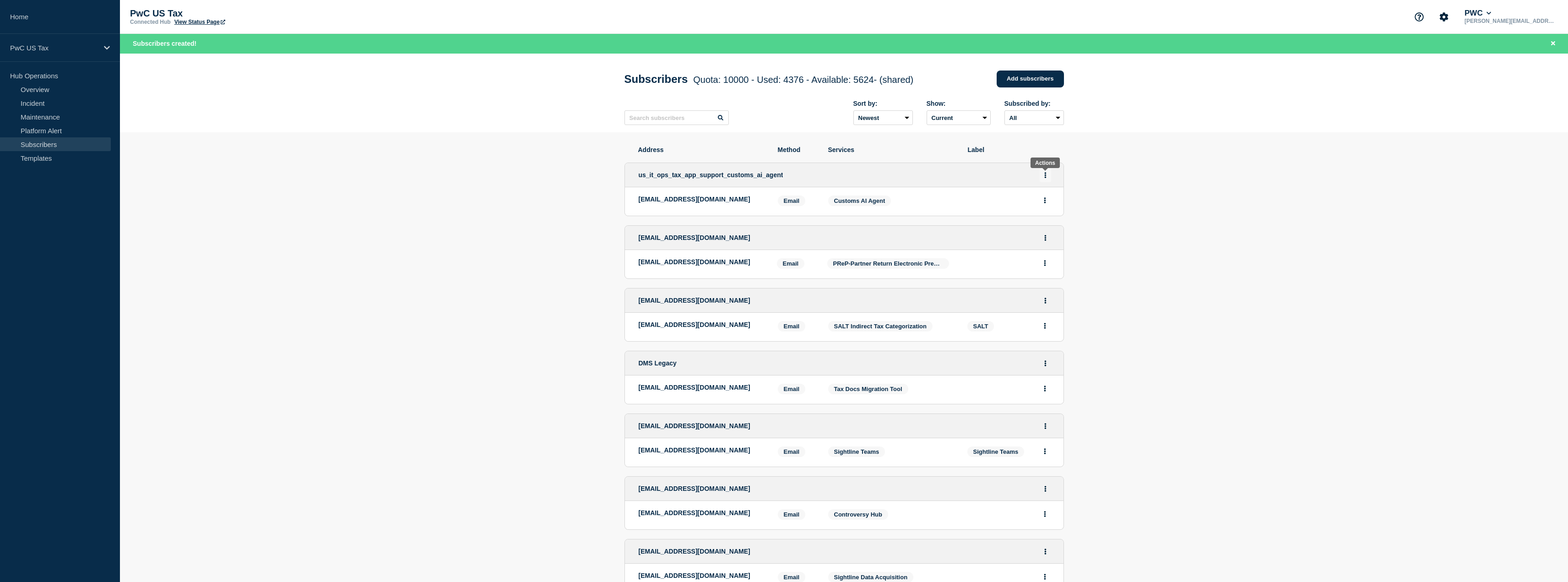
click at [1047, 179] on button "Actions" at bounding box center [1045, 175] width 12 height 14
click at [1040, 202] on link "Edit" at bounding box center [1042, 201] width 10 height 7
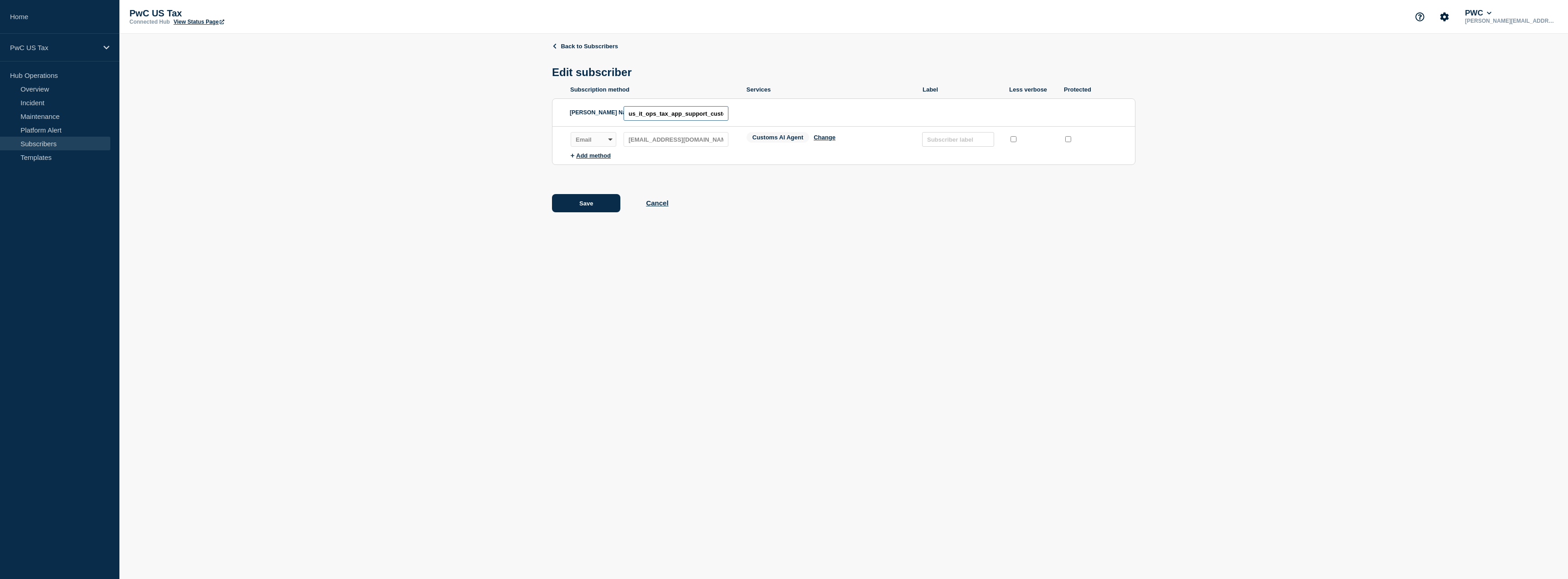
click at [712, 111] on input "us_it_ops_tax_app_support_customs_ai_agent" at bounding box center [676, 113] width 105 height 15
drag, startPoint x: 717, startPoint y: 113, endPoint x: 783, endPoint y: 123, distance: 66.8
click at [783, 123] on header "[PERSON_NAME] Name ID: us_it_ops_tax_app_support_customs_ai_agent" at bounding box center [844, 113] width 583 height 28
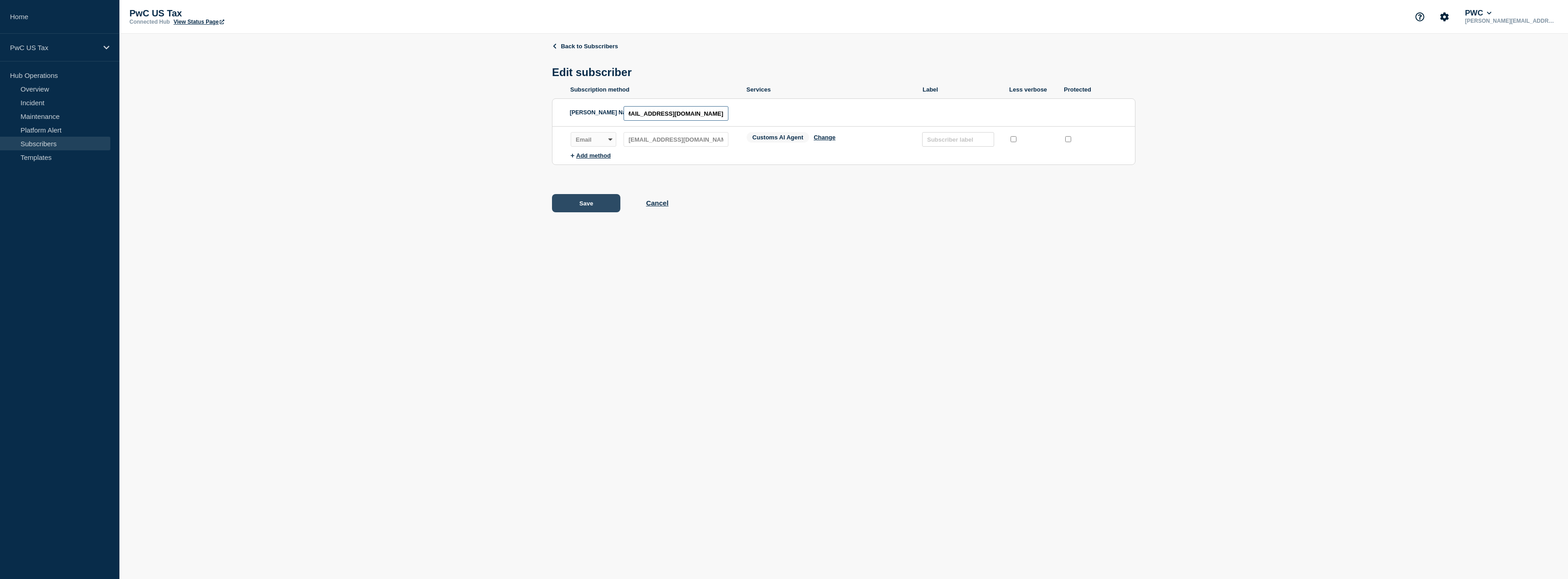
type input "[EMAIL_ADDRESS][DOMAIN_NAME]"
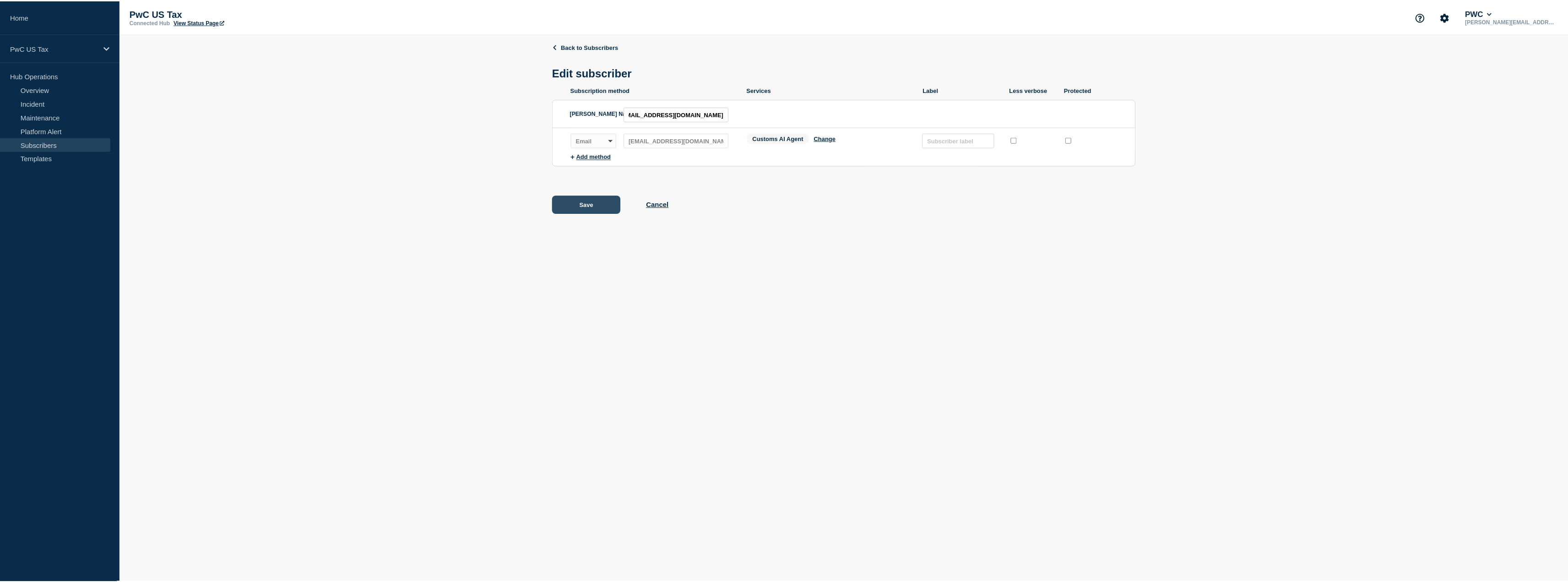
scroll to position [0, 0]
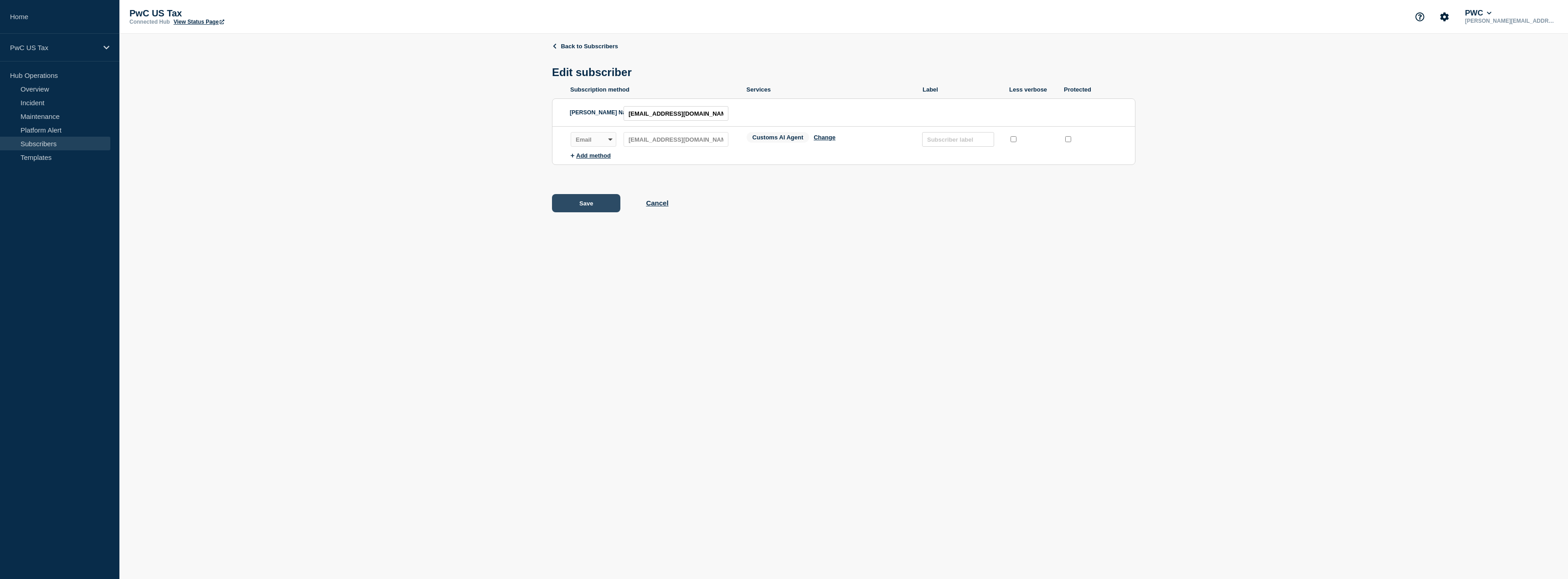
click at [595, 204] on button "Save" at bounding box center [586, 203] width 68 height 18
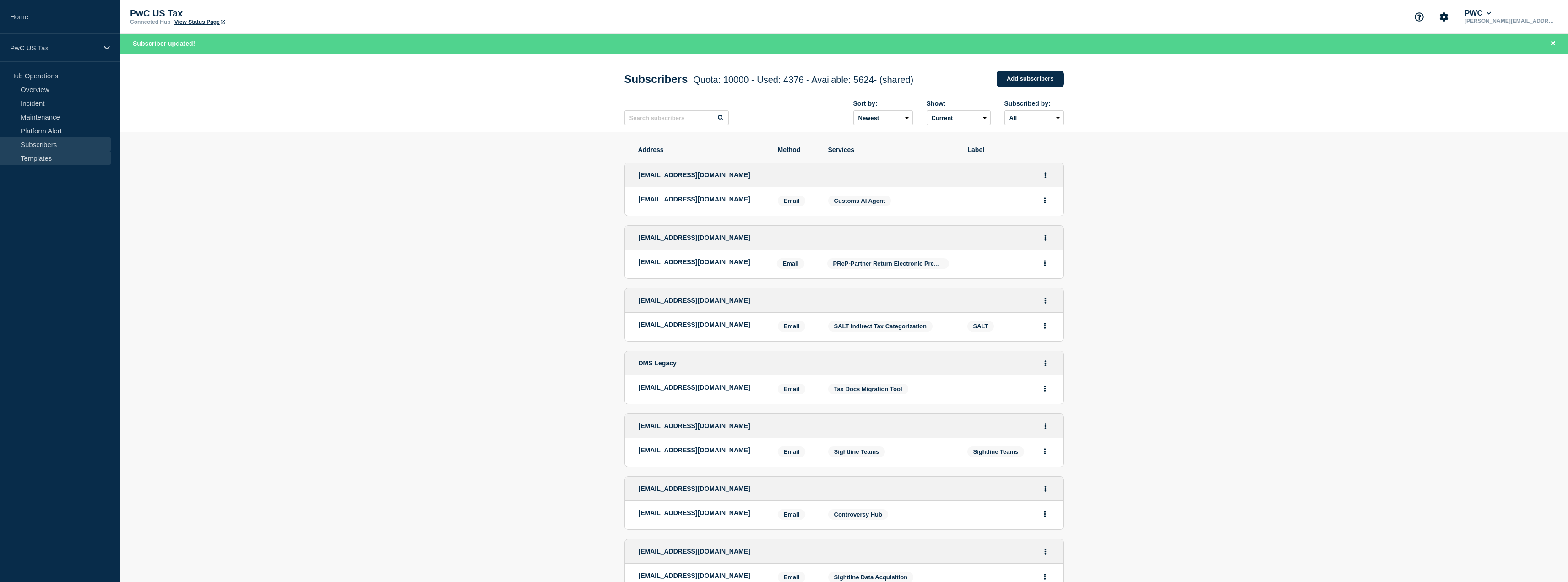
click at [33, 158] on link "Templates" at bounding box center [55, 158] width 111 height 13
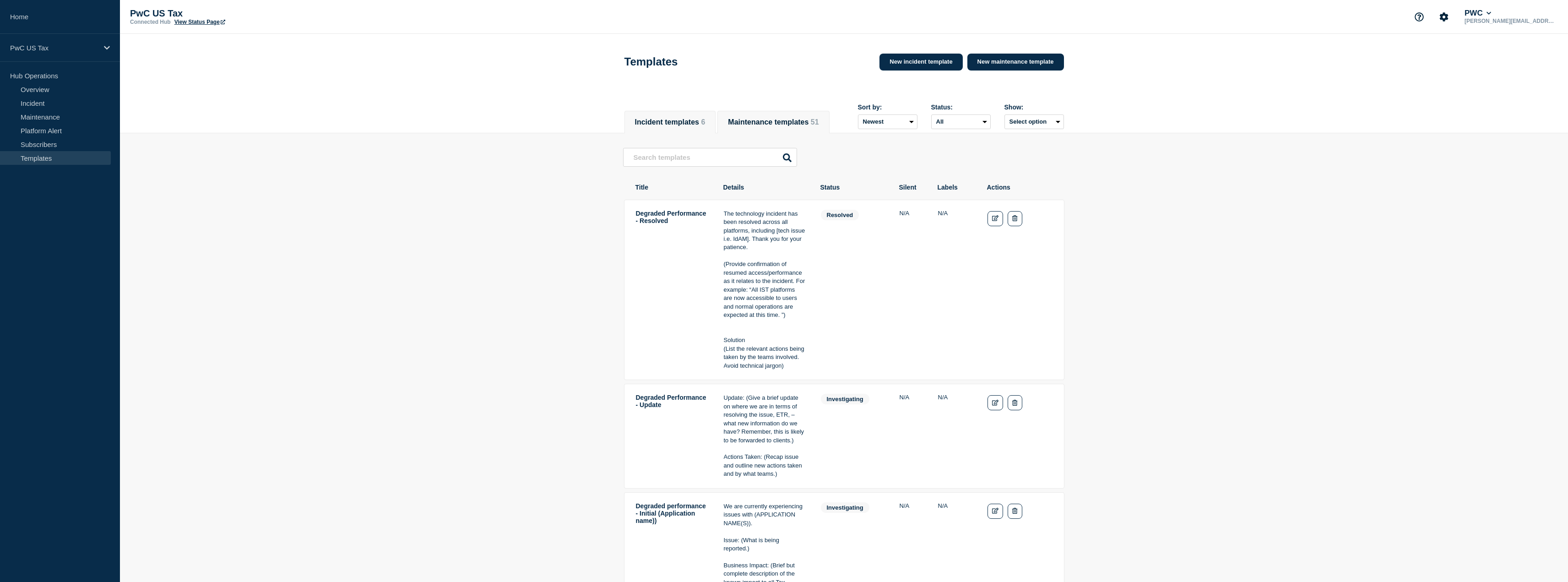
click at [786, 118] on button "Maintenance templates 51" at bounding box center [773, 122] width 90 height 8
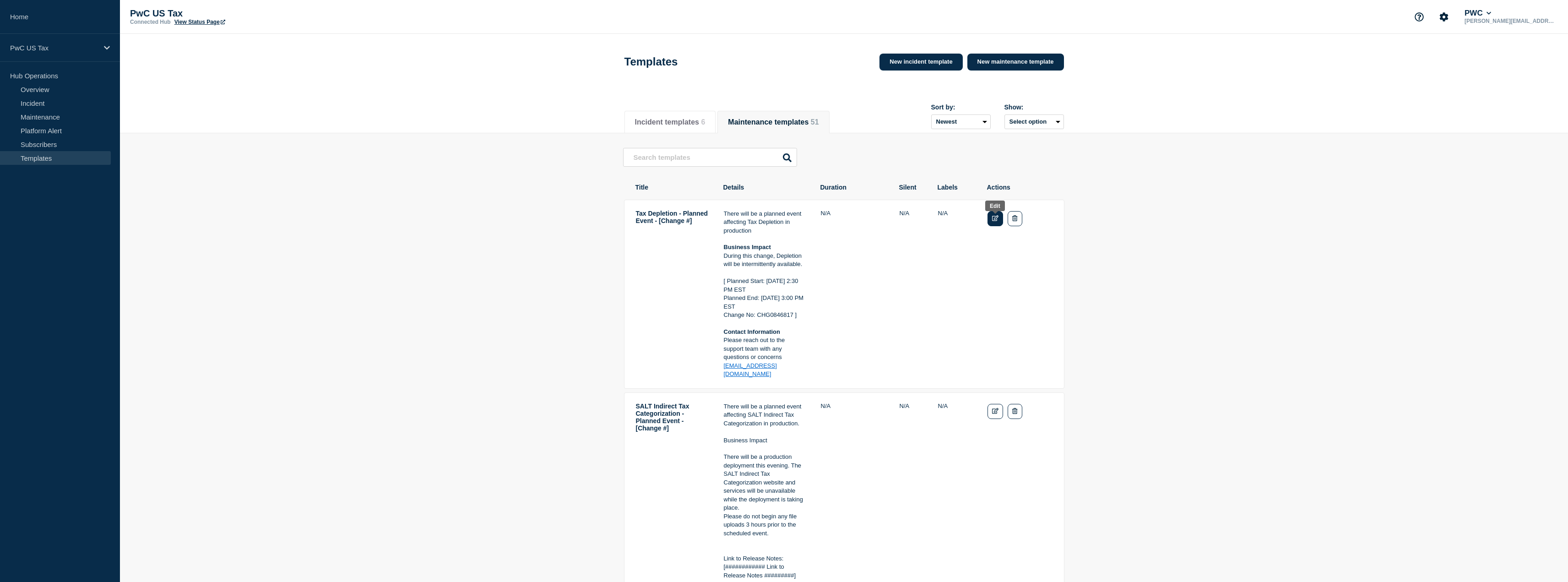
click at [992, 221] on icon "Edit" at bounding box center [995, 218] width 7 height 6
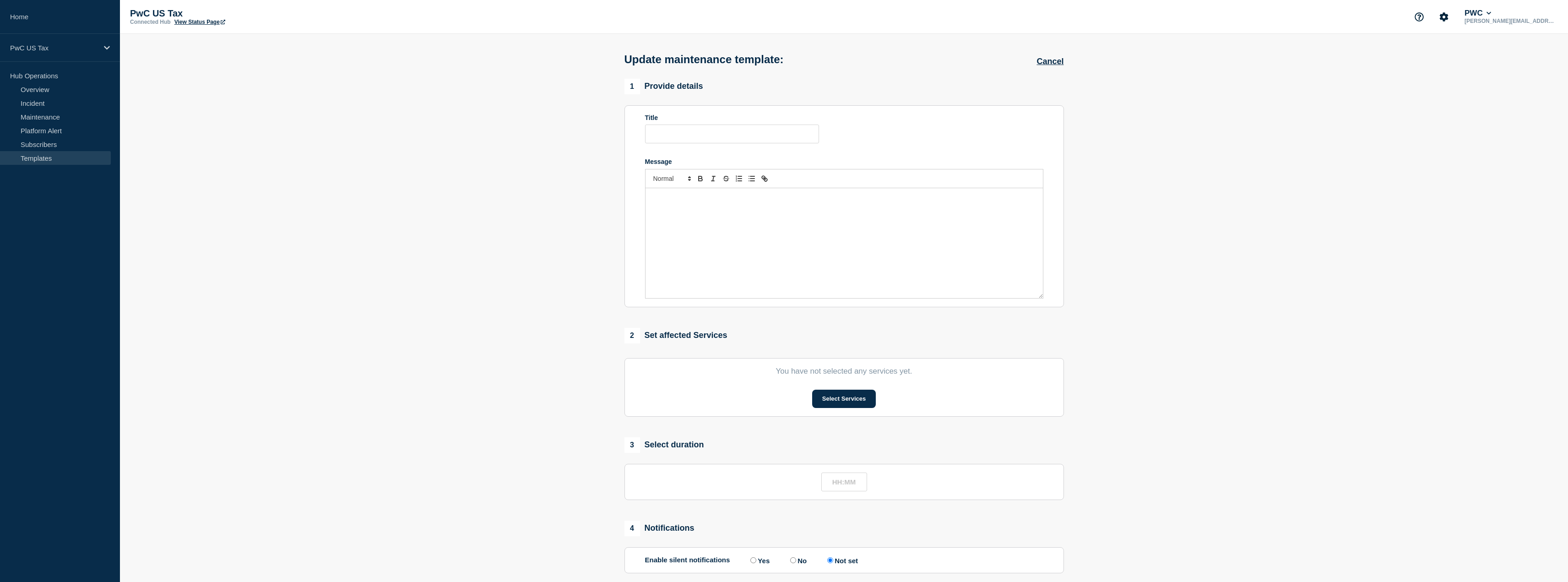
type input "Tax Depletion - Planned Event - [Change #]"
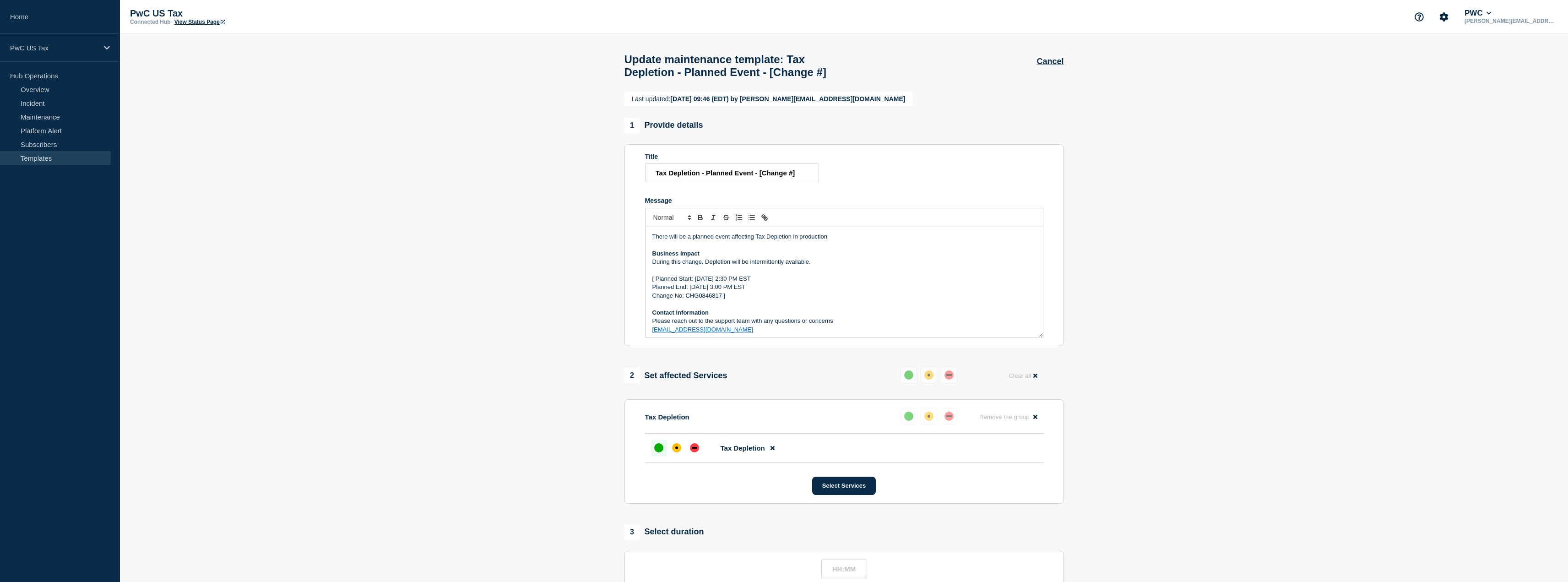
drag, startPoint x: 654, startPoint y: 254, endPoint x: 773, endPoint y: 305, distance: 129.5
click at [845, 337] on div "There will be a planned event affecting Tax Depletion in production Business Im…" at bounding box center [844, 282] width 397 height 110
drag, startPoint x: 652, startPoint y: 254, endPoint x: 885, endPoint y: 389, distance: 269.3
click at [885, 389] on div "Last updated: [DATE] 09:46 (EDT) by [PERSON_NAME][EMAIL_ADDRESS][DOMAIN_NAME] 1…" at bounding box center [844, 434] width 450 height 685
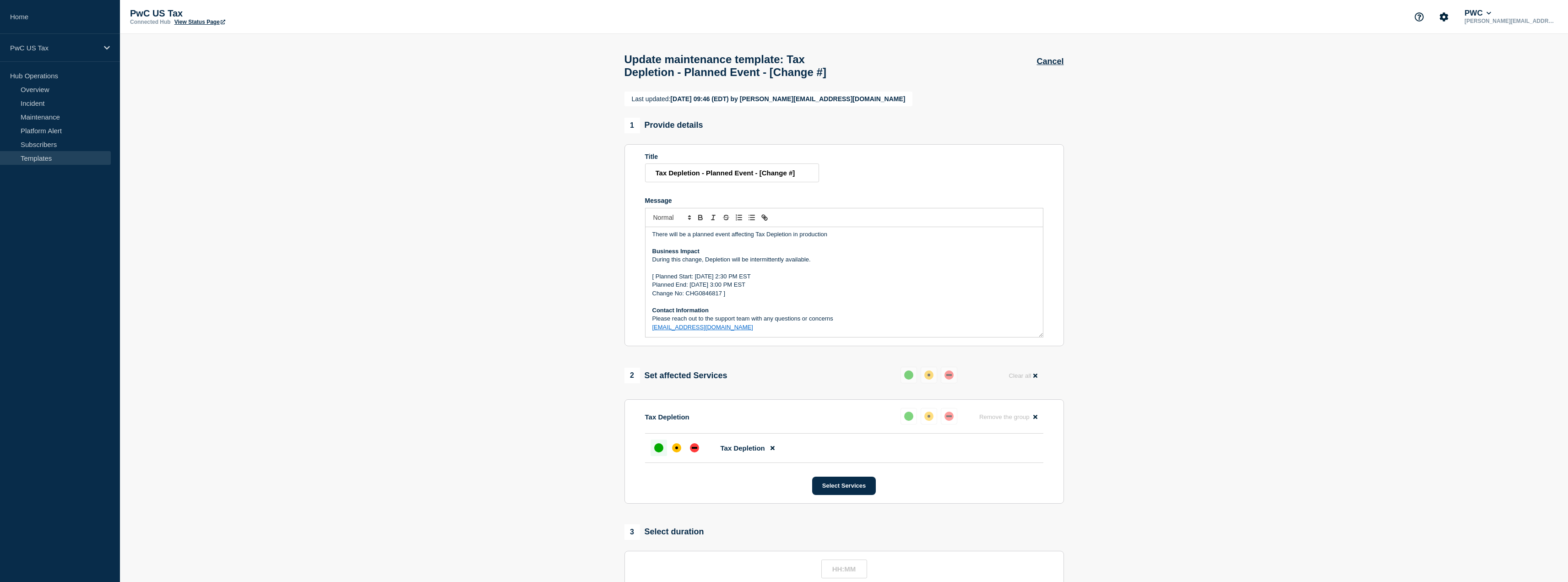
copy div "There will be a planned event affecting Tax Depletion in production Business Im…"
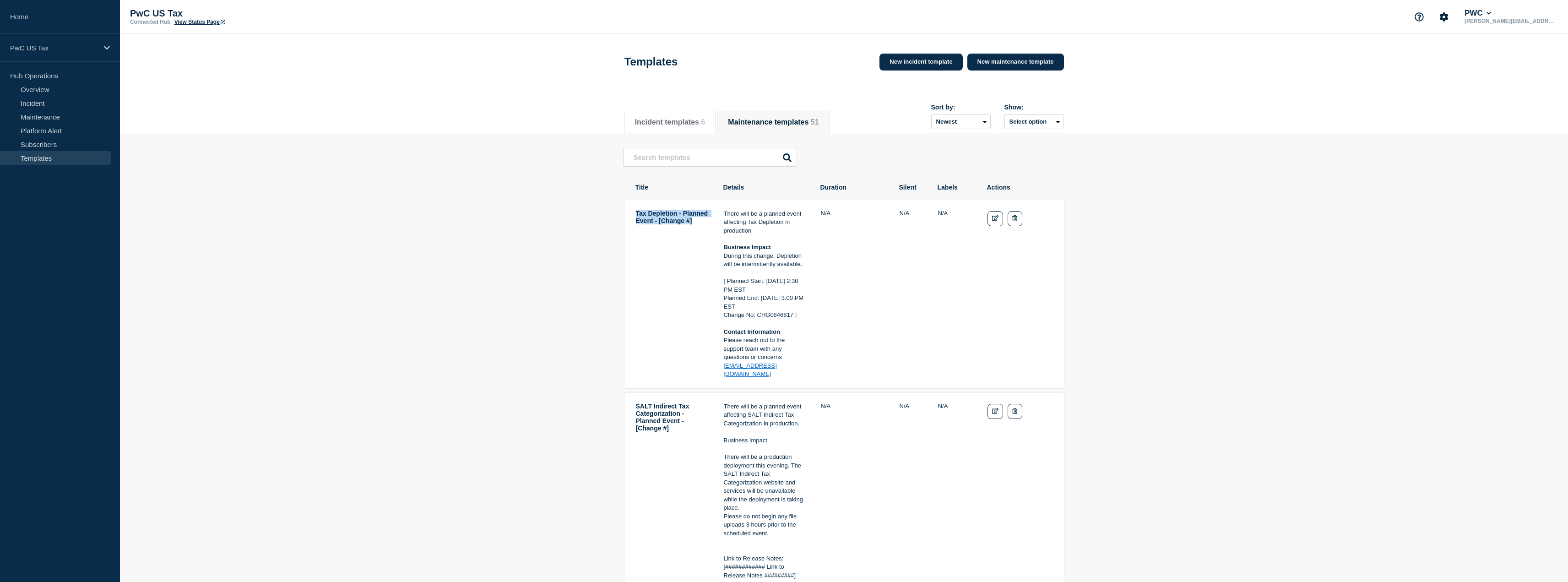
drag, startPoint x: 682, startPoint y: 234, endPoint x: 638, endPoint y: 218, distance: 46.8
click at [638, 218] on td "Tax Depletion - Planned Event - [Change #]" at bounding box center [672, 294] width 73 height 170
copy td "Tax Depletion - Planned Event - [Change #]"
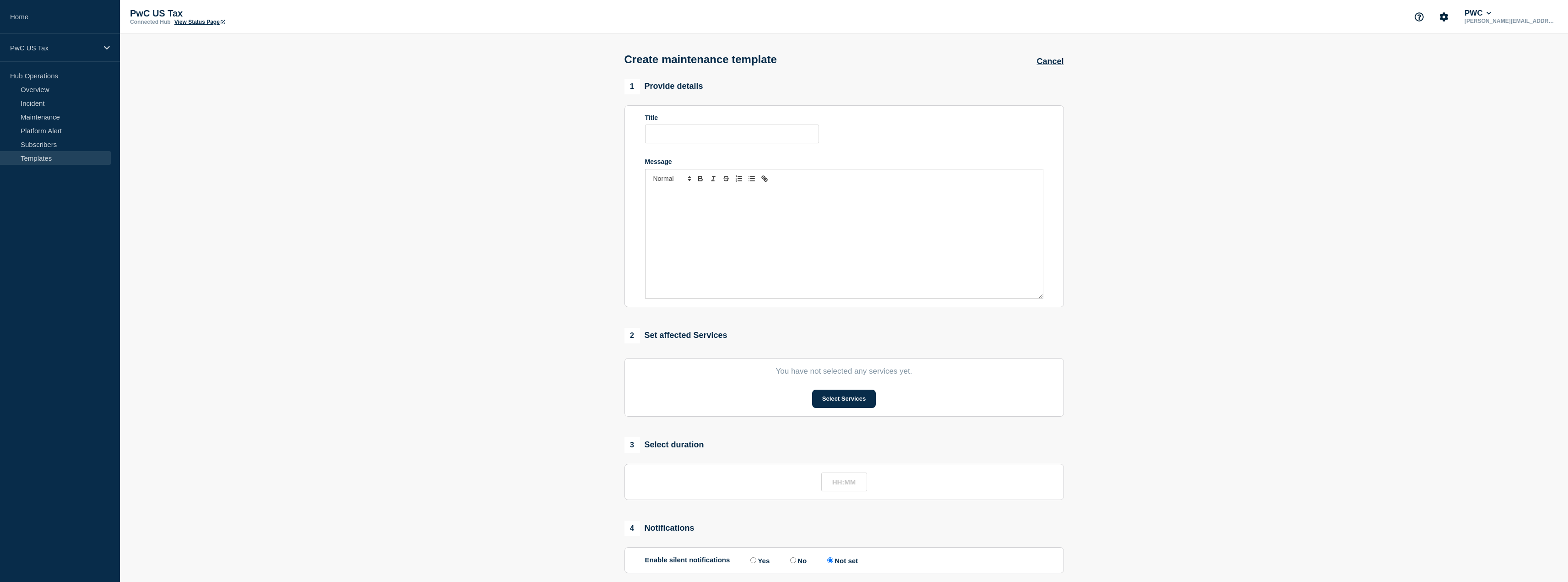
click at [693, 225] on div at bounding box center [844, 243] width 397 height 110
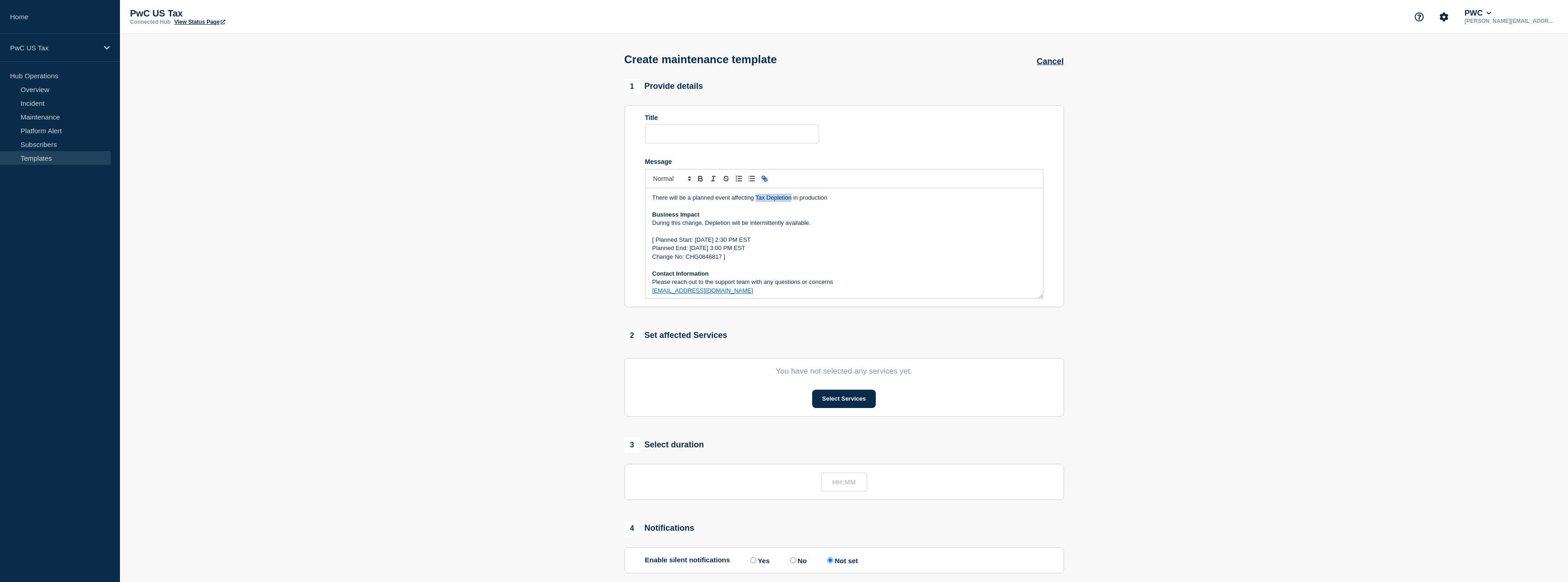
drag, startPoint x: 755, startPoint y: 199, endPoint x: 792, endPoint y: 202, distance: 37.1
click at [792, 202] on p "There will be a planned event affecting Tax Depletion in production" at bounding box center [844, 197] width 384 height 8
click at [754, 131] on input "Title" at bounding box center [732, 134] width 174 height 19
paste input "Tax Depletion - Planned Event - [Change #]"
click at [646, 139] on input "Tax Depletion - Planned Event - [Change #]" at bounding box center [732, 134] width 174 height 19
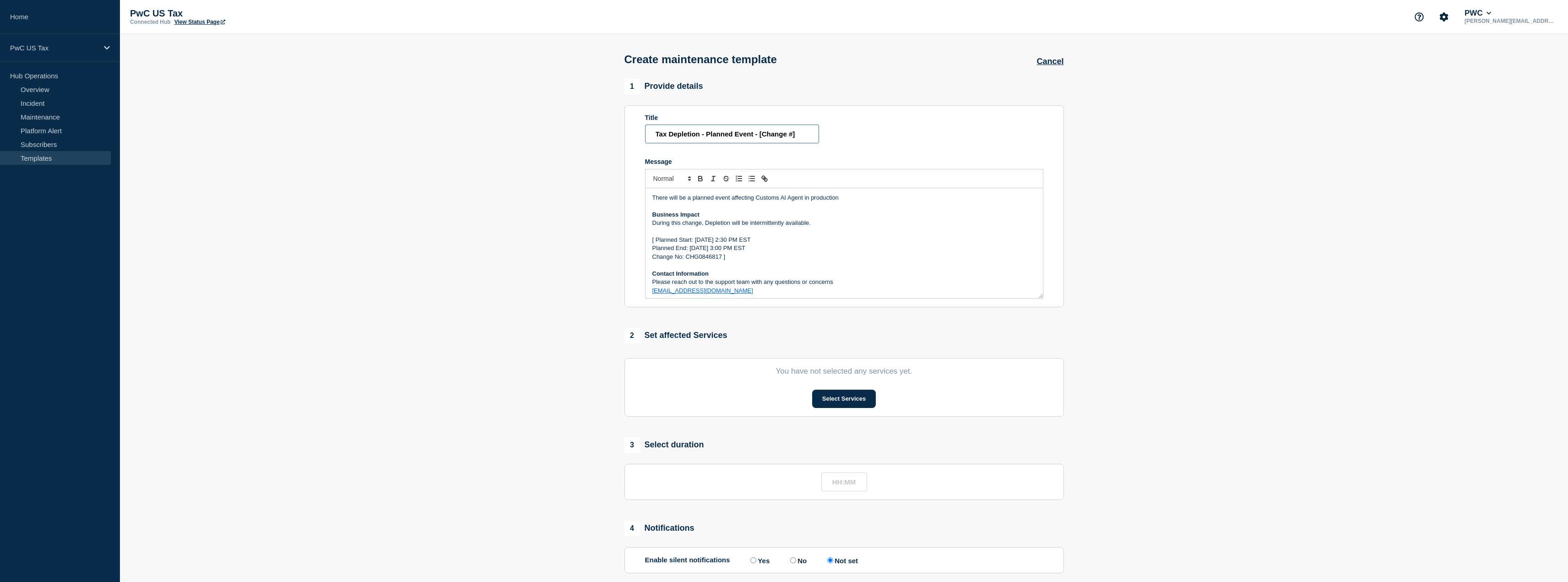
click at [698, 134] on input "Tax Depletion - Planned Event - [Change #]" at bounding box center [732, 134] width 174 height 19
type input "Customs AI Agent - Planned Event - [Change #]"
drag, startPoint x: 757, startPoint y: 200, endPoint x: 802, endPoint y: 201, distance: 45.0
click at [802, 201] on p "There will be a planned event affecting Customs AI Agent in production" at bounding box center [844, 197] width 384 height 8
copy p "Customs AI Agent"
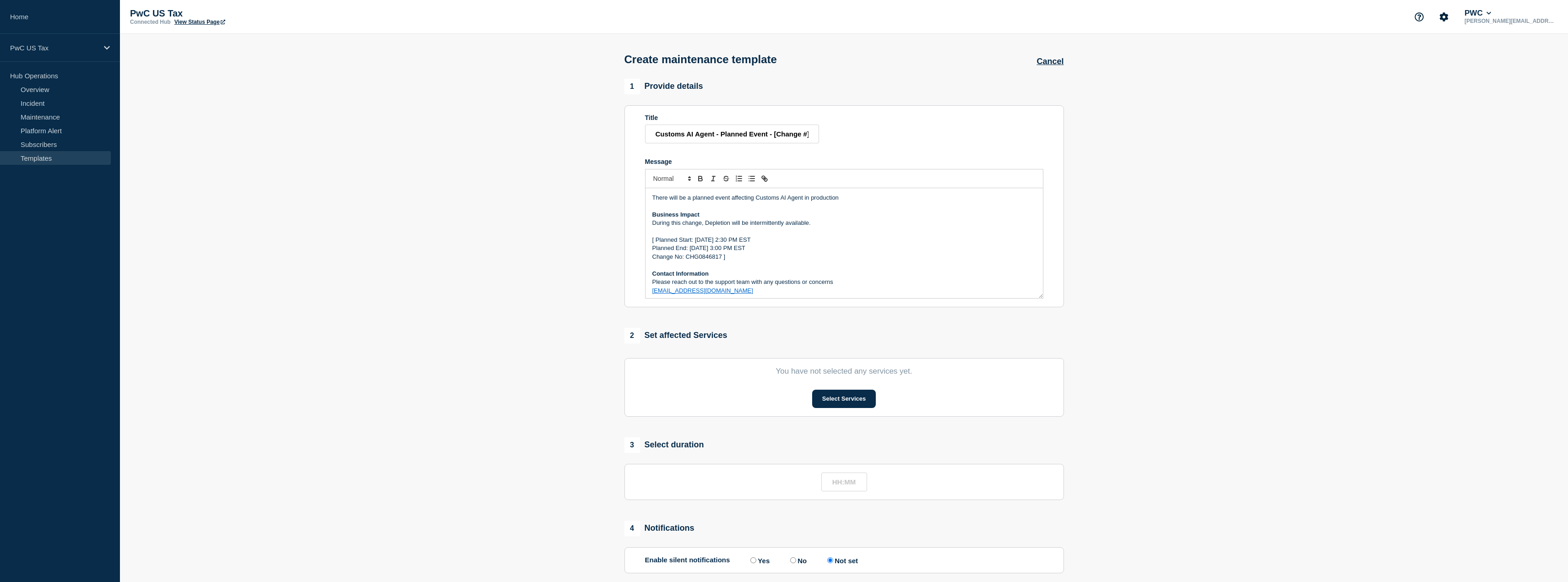
click at [714, 223] on p "During this change, Depletion will be intermittently available." at bounding box center [844, 223] width 384 height 8
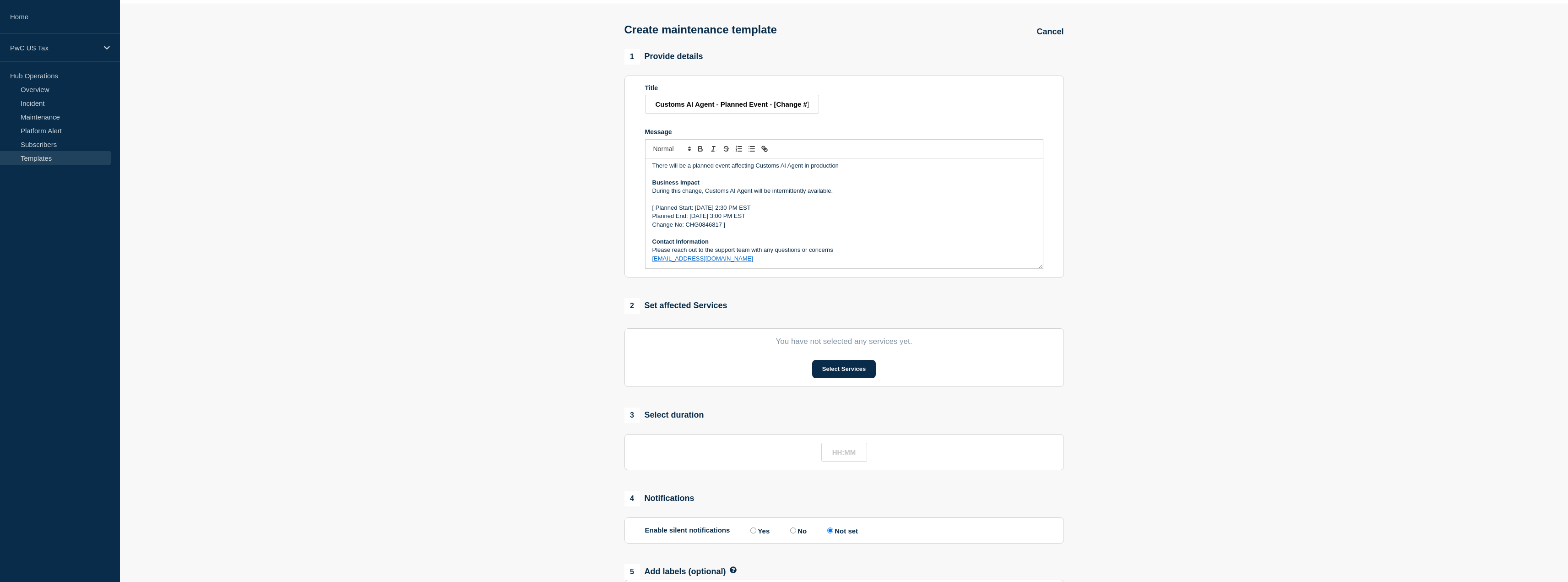
scroll to position [46, 0]
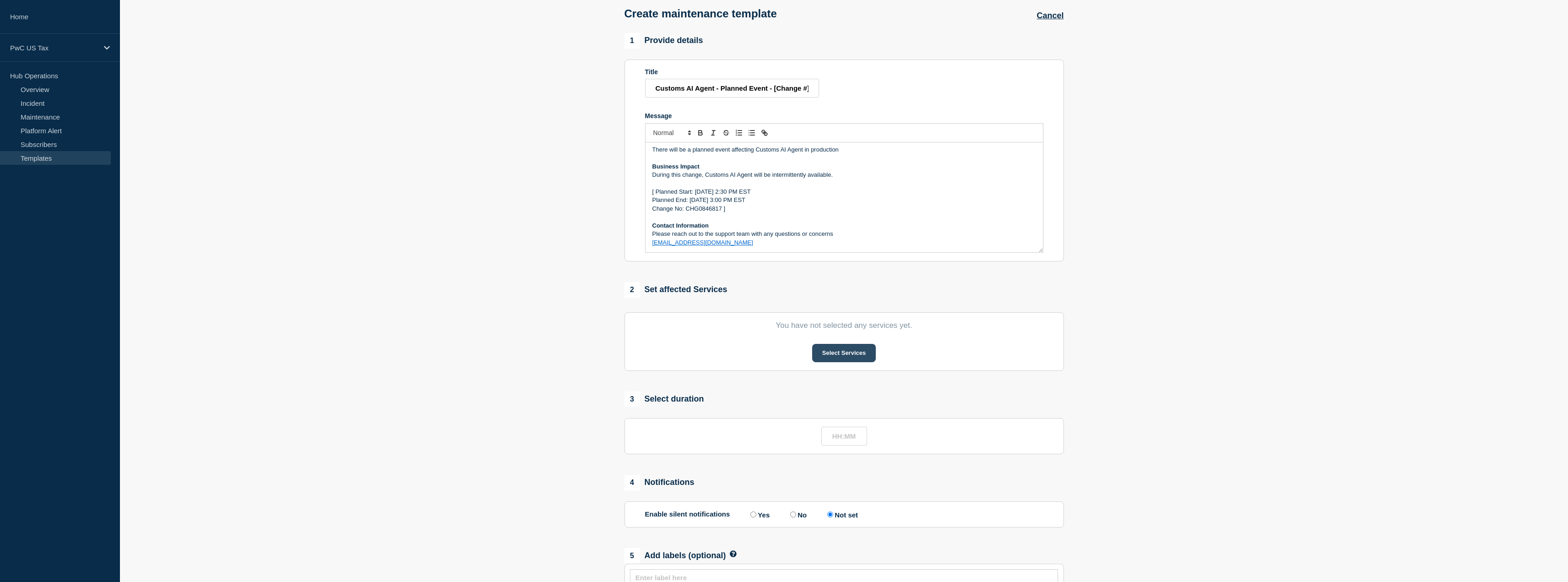
click at [851, 350] on button "Select Services" at bounding box center [844, 353] width 64 height 18
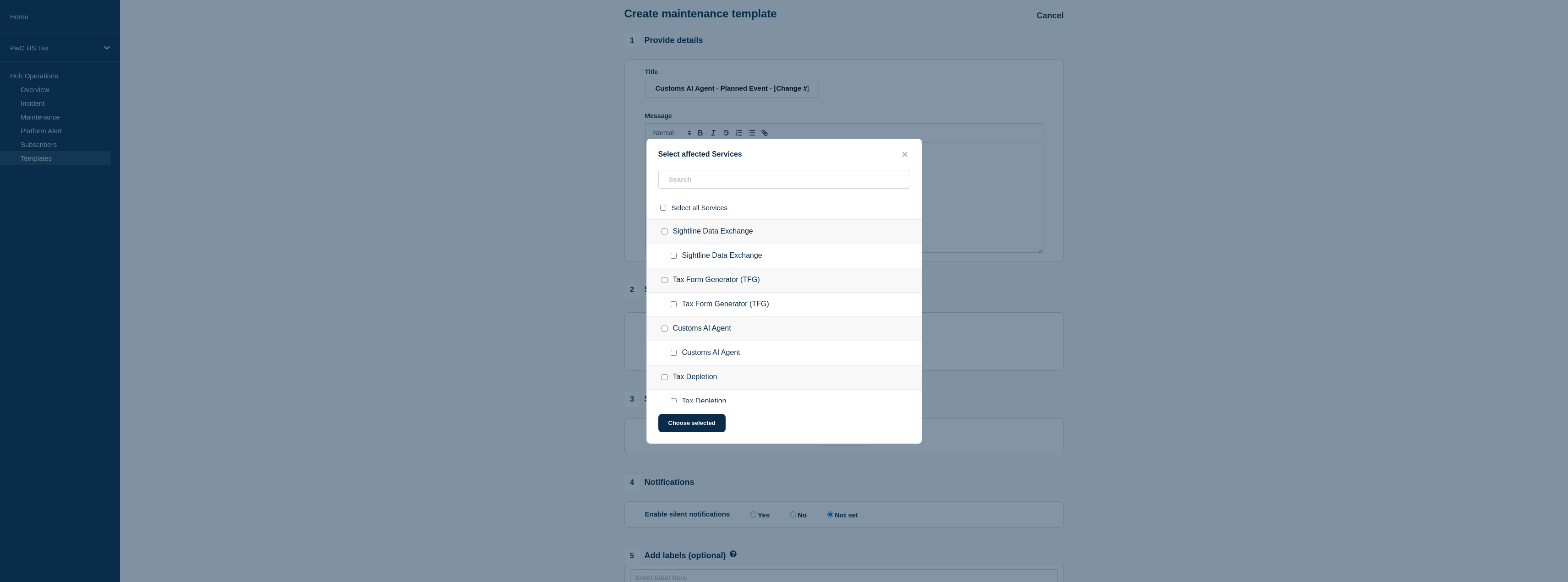
click at [666, 330] on input "Customs AI Agent checkbox" at bounding box center [664, 328] width 6 height 6
checkbox input "true"
click at [693, 422] on button "Choose selected" at bounding box center [692, 423] width 67 height 18
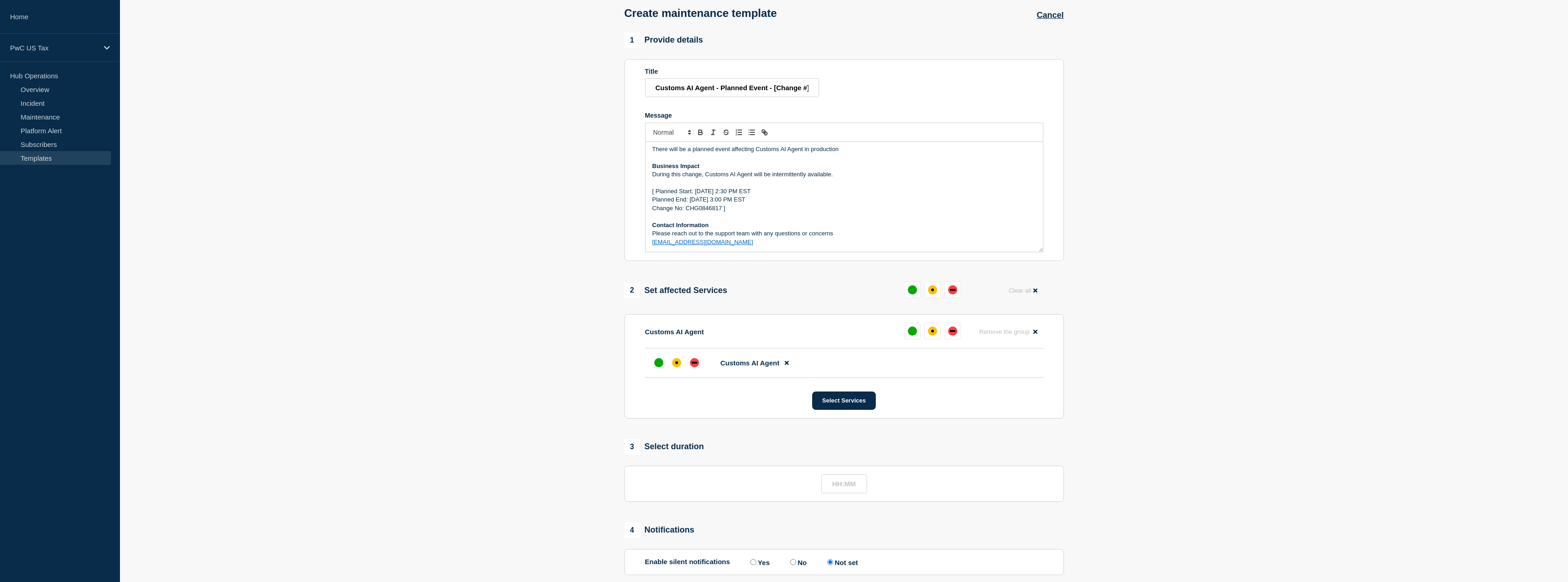
scroll to position [171, 0]
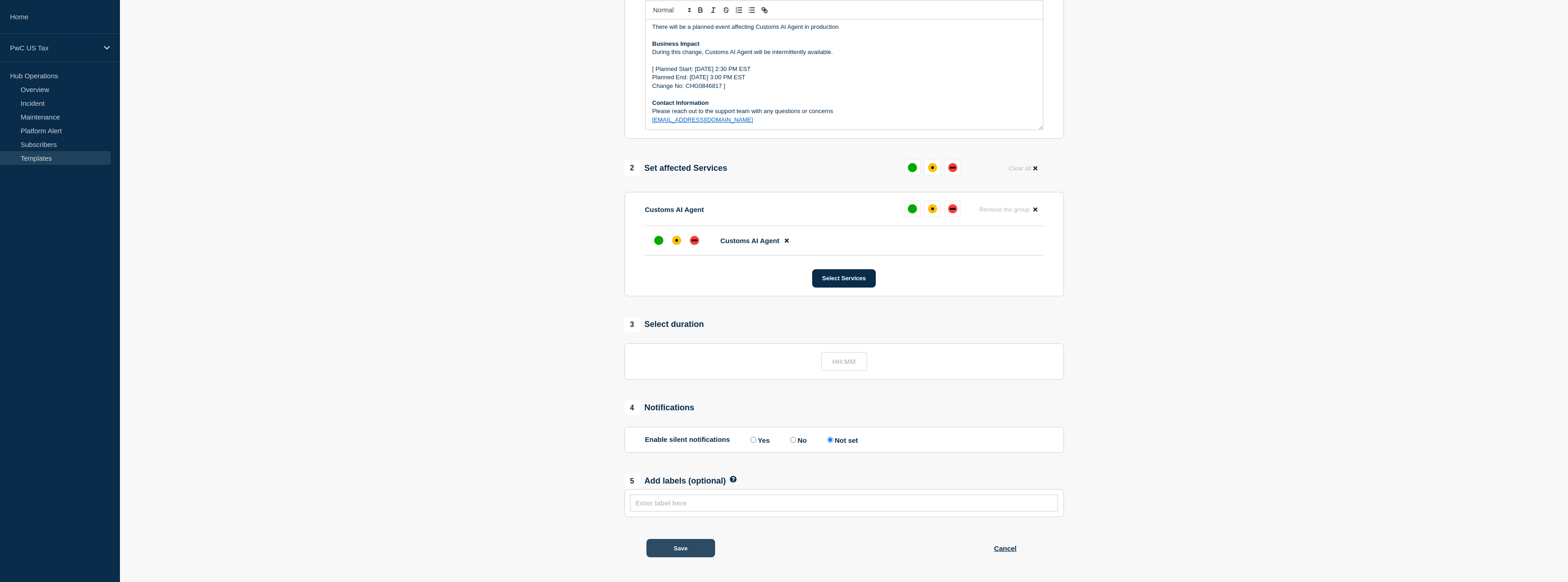
click at [678, 551] on button "Save" at bounding box center [680, 548] width 68 height 18
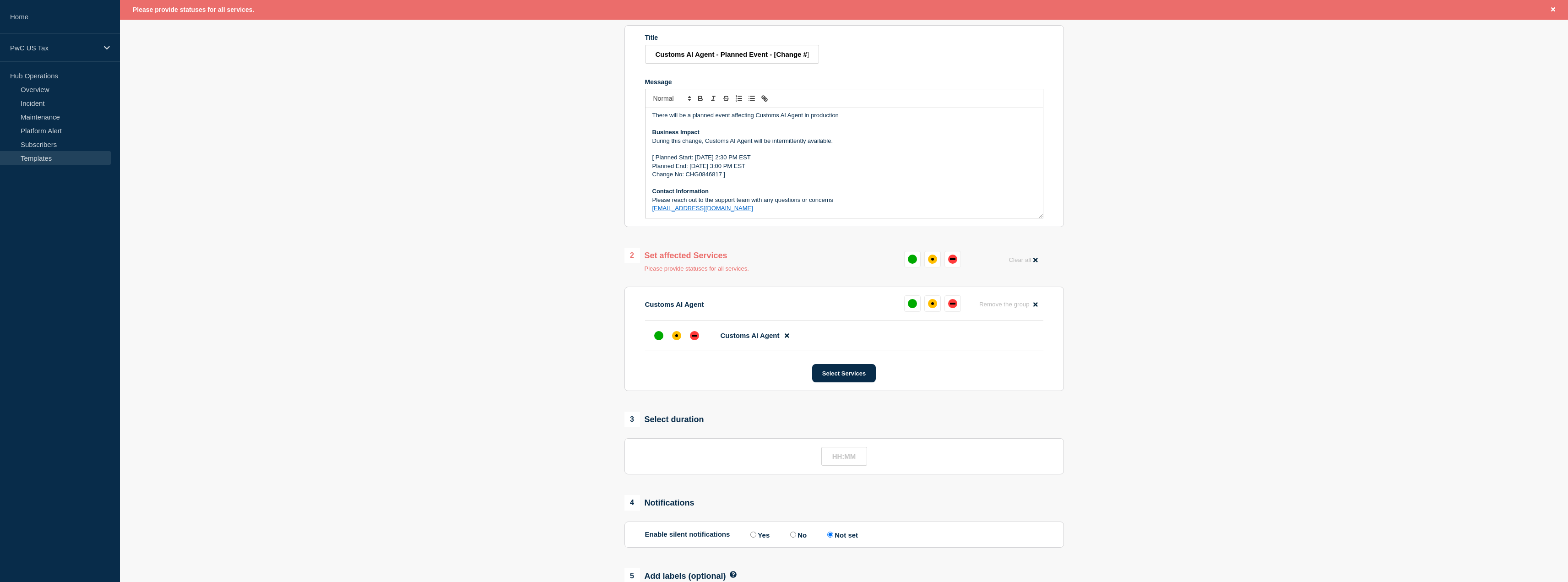
scroll to position [98, 0]
click at [661, 341] on div "up" at bounding box center [658, 336] width 9 height 9
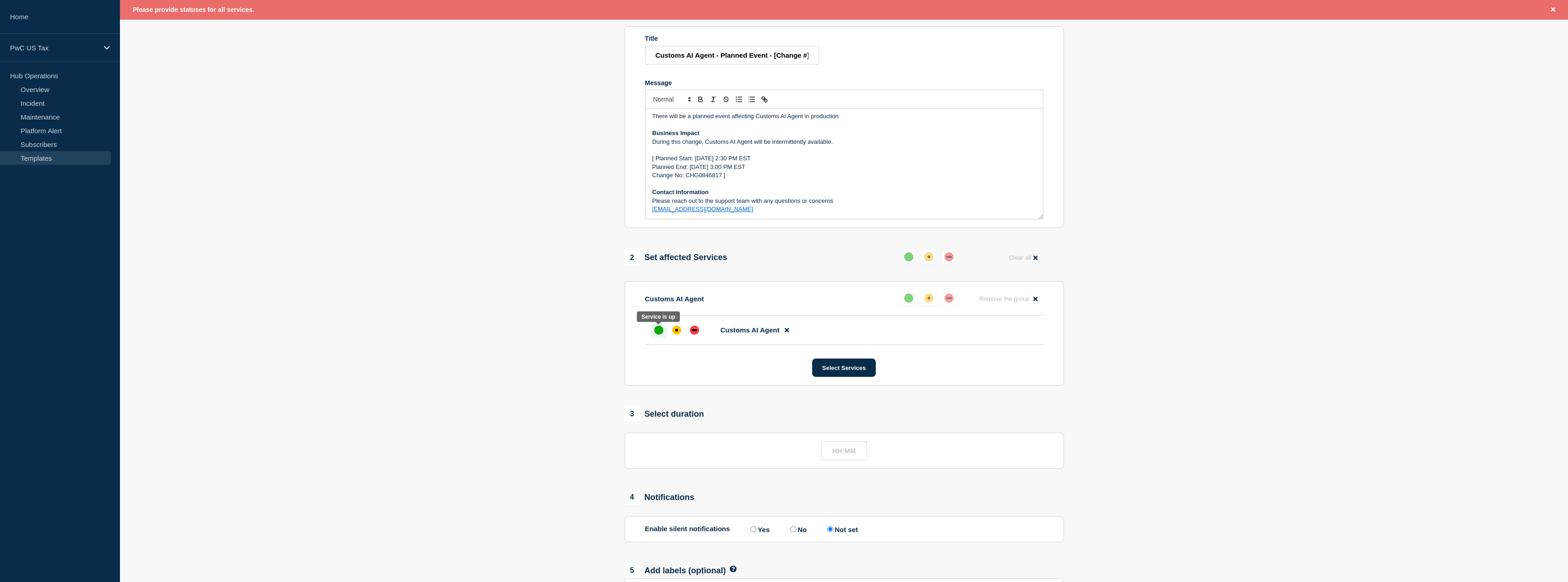
click at [662, 336] on div at bounding box center [658, 330] width 17 height 17
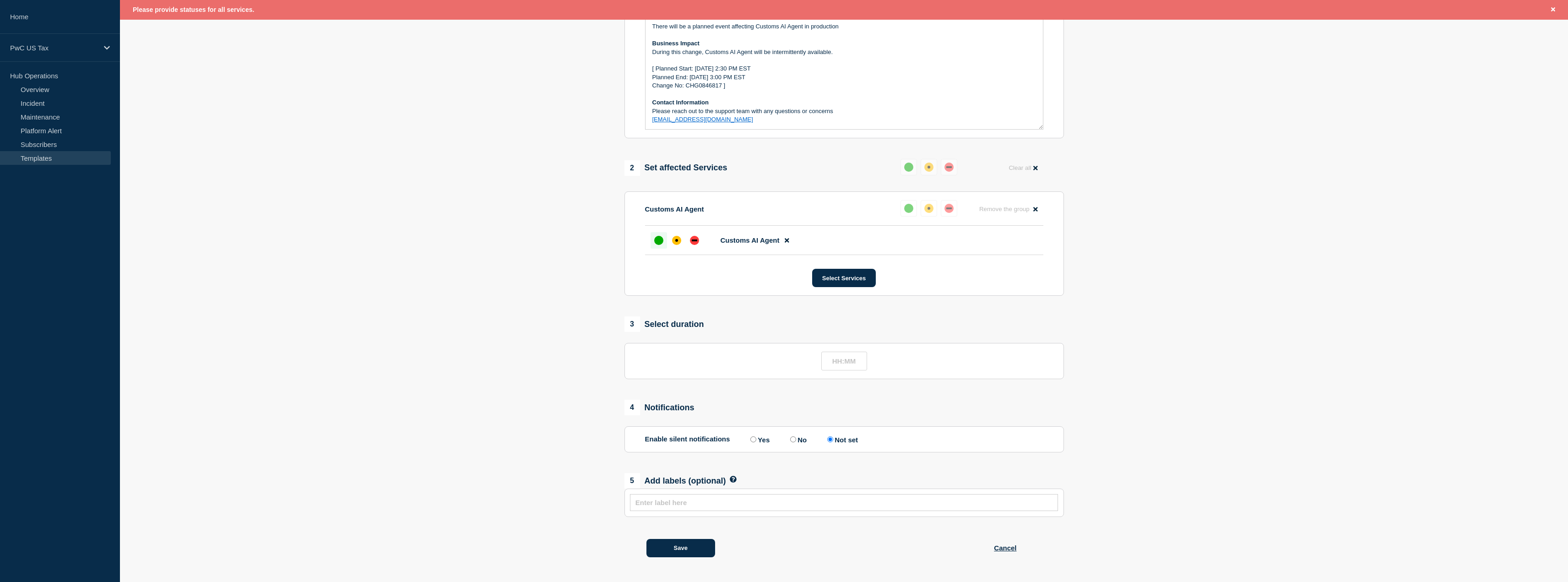
scroll to position [191, 0]
click at [690, 545] on button "Save" at bounding box center [680, 548] width 68 height 18
